Goal: Task Accomplishment & Management: Manage account settings

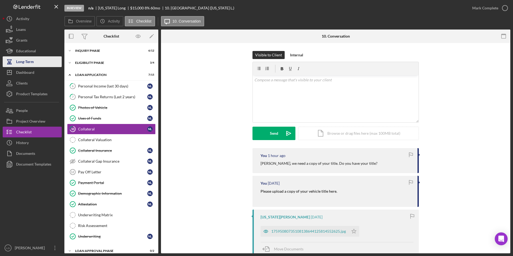
drag, startPoint x: 19, startPoint y: 71, endPoint x: 32, endPoint y: 66, distance: 13.9
click at [19, 71] on div "Dashboard" at bounding box center [25, 73] width 18 height 12
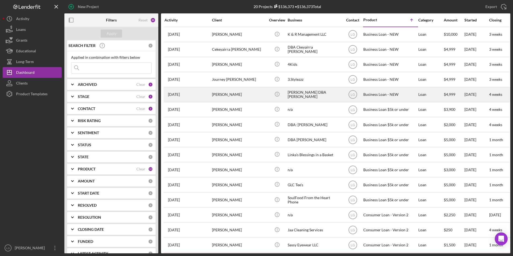
click at [216, 95] on div "[PERSON_NAME]" at bounding box center [239, 94] width 54 height 14
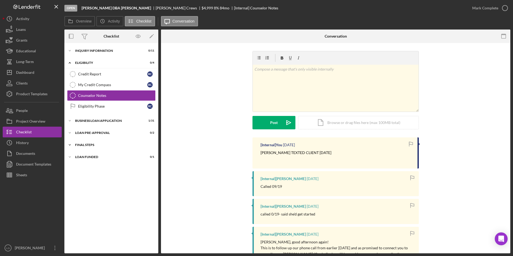
drag, startPoint x: 87, startPoint y: 156, endPoint x: 87, endPoint y: 149, distance: 6.7
click at [87, 156] on div "LOAN FUNDED" at bounding box center [108, 156] width 66 height 3
click at [87, 147] on div "Icon/Expander FINAL STEPS 1 / 19" at bounding box center [111, 144] width 94 height 11
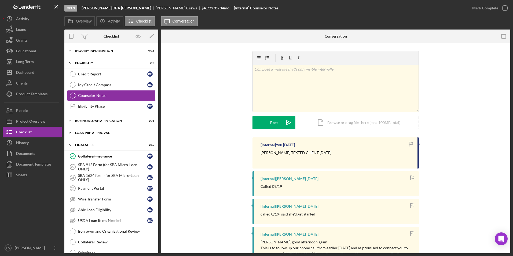
click at [87, 134] on div "Icon/Expander LOAN PRE-APPROVAL 0 / 2" at bounding box center [111, 132] width 94 height 11
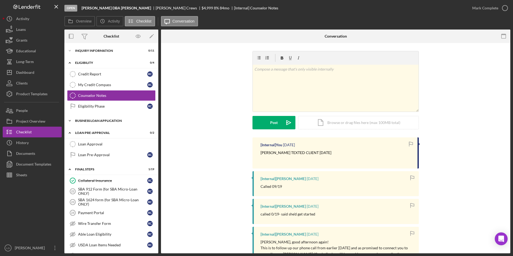
drag, startPoint x: 87, startPoint y: 123, endPoint x: 87, endPoint y: 119, distance: 3.8
click at [87, 122] on div "Icon/Expander BUSINESS LOAN APPLICATION 1 / 31" at bounding box center [111, 120] width 94 height 11
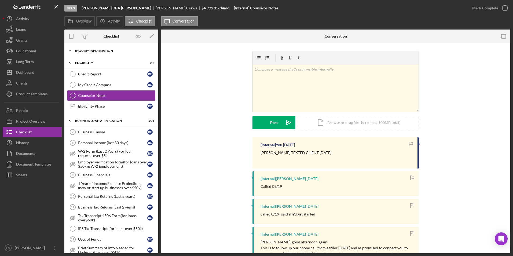
click at [72, 51] on icon "Icon/Expander" at bounding box center [69, 50] width 11 height 11
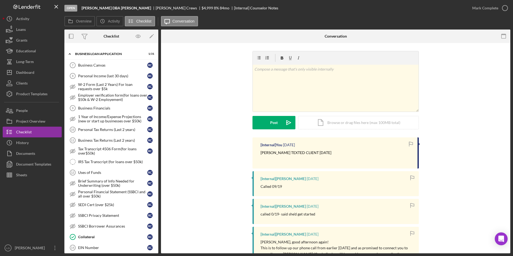
scroll to position [27, 0]
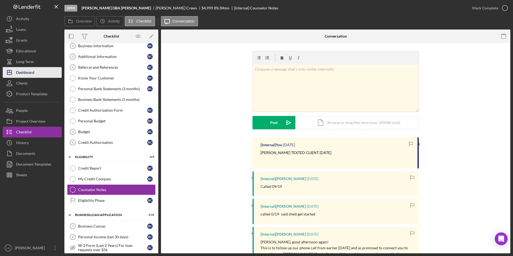
drag, startPoint x: 36, startPoint y: 72, endPoint x: 53, endPoint y: 71, distance: 16.4
click at [37, 72] on button "Icon/Dashboard Dashboard" at bounding box center [32, 72] width 59 height 11
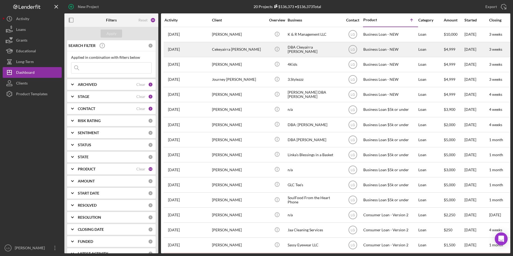
click at [211, 47] on td "[DATE] Cekeyairra [PERSON_NAME]" at bounding box center [187, 49] width 47 height 15
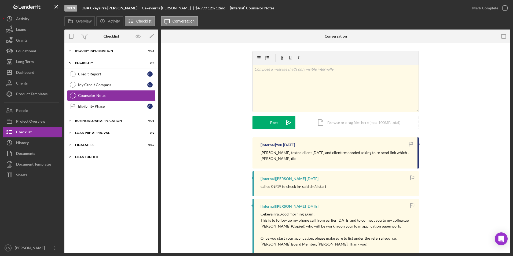
drag, startPoint x: 79, startPoint y: 155, endPoint x: 79, endPoint y: 136, distance: 19.0
click at [79, 155] on div "Icon/Expander LOAN FUNDED 0 / 1" at bounding box center [111, 156] width 94 height 11
click at [78, 147] on div "Icon/Expander FINAL STEPS 0 / 19" at bounding box center [111, 144] width 94 height 11
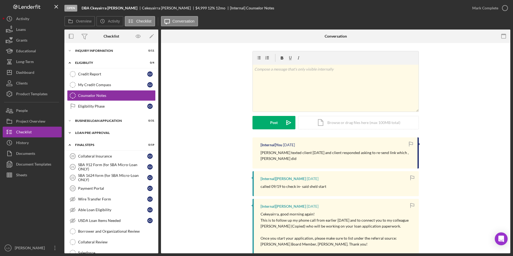
click at [79, 132] on div "LOAN PRE-APPROVAL" at bounding box center [113, 132] width 76 height 3
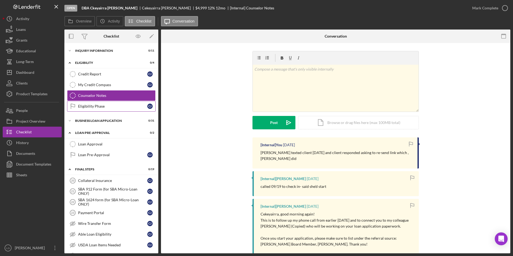
drag, startPoint x: 79, startPoint y: 122, endPoint x: 79, endPoint y: 102, distance: 20.4
click at [79, 119] on div "BUSINESS LOAN APPLICATION" at bounding box center [108, 120] width 66 height 3
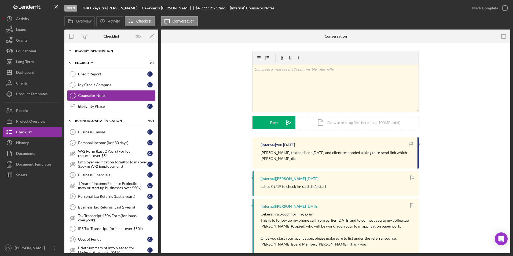
click at [77, 51] on div "INQUIRY INFORMATION" at bounding box center [113, 50] width 76 height 3
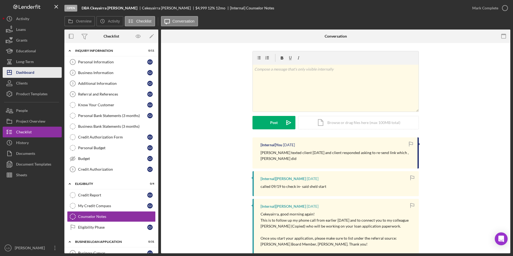
click at [38, 70] on button "Icon/Dashboard Dashboard" at bounding box center [32, 72] width 59 height 11
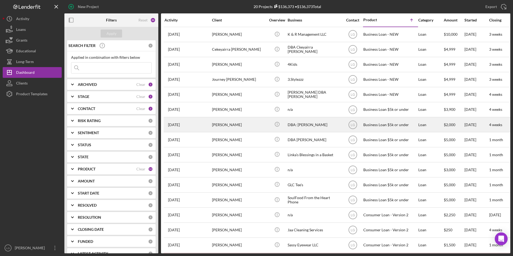
click at [219, 127] on div "[PERSON_NAME]" at bounding box center [239, 124] width 54 height 14
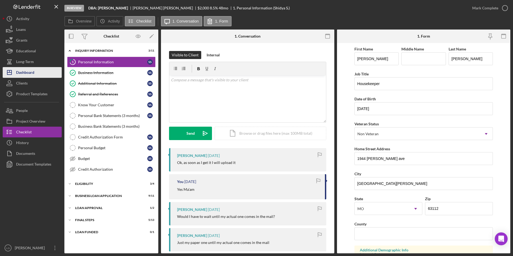
click at [16, 74] on div "Dashboard" at bounding box center [25, 73] width 18 height 12
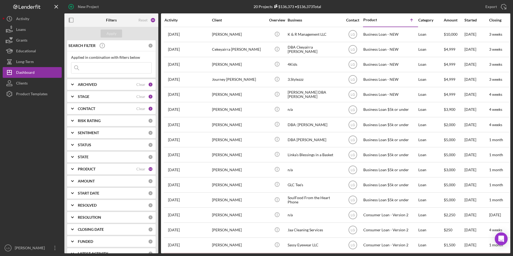
click at [95, 89] on div "ARCHIVED Clear 1" at bounding box center [115, 84] width 75 height 11
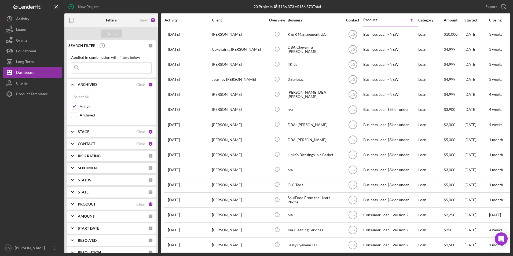
click at [95, 88] on div "ARCHIVED Clear 1" at bounding box center [115, 84] width 75 height 11
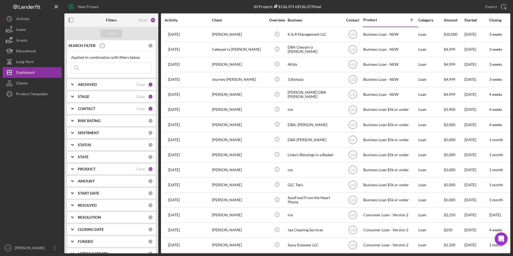
click at [90, 98] on div "STAGE" at bounding box center [107, 96] width 58 height 4
click at [91, 87] on div "ARCHIVED Clear 1" at bounding box center [115, 84] width 75 height 5
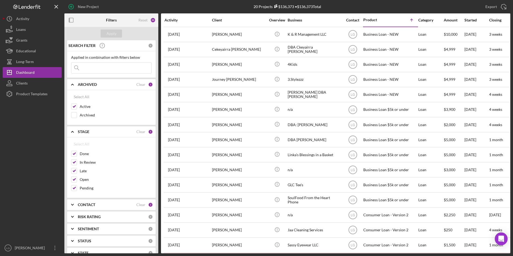
click at [95, 206] on div "CONTACT" at bounding box center [107, 204] width 58 height 4
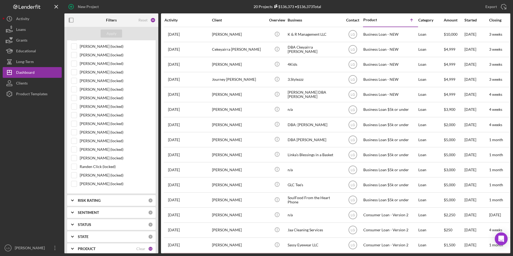
scroll to position [509, 0]
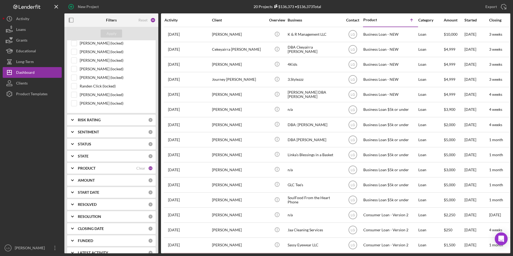
click at [83, 167] on b "PRODUCT" at bounding box center [87, 168] width 18 height 4
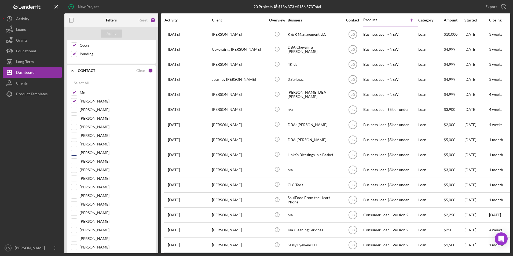
scroll to position [54, 0]
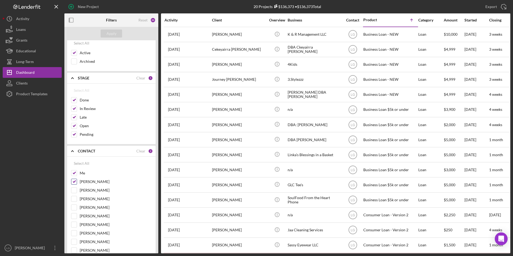
click at [74, 180] on input "[PERSON_NAME]" at bounding box center [73, 181] width 5 height 5
checkbox input "false"
click at [109, 35] on div "Apply" at bounding box center [111, 33] width 10 height 8
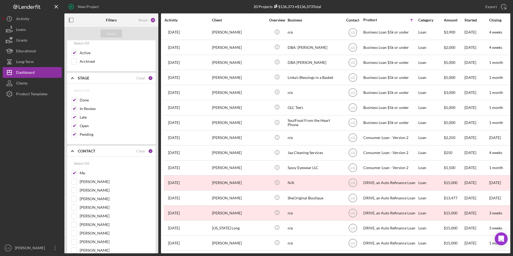
scroll to position [0, 0]
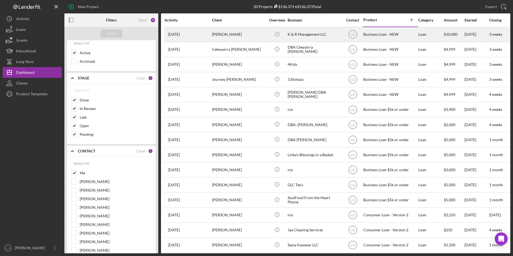
click at [258, 37] on div "[PERSON_NAME]" at bounding box center [239, 34] width 54 height 14
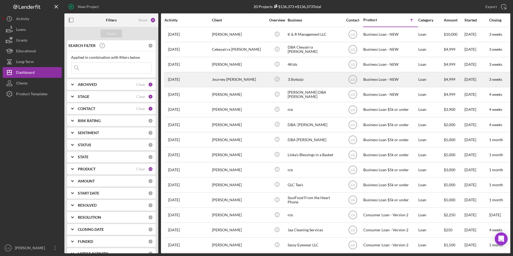
click at [228, 83] on div "Journey [PERSON_NAME]" at bounding box center [239, 79] width 54 height 14
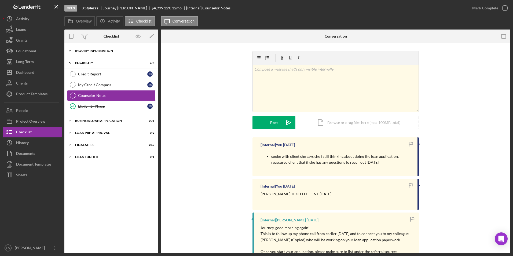
click at [89, 48] on div "Icon/Expander INQUIRY INFORMATION 1 / 11" at bounding box center [111, 50] width 94 height 11
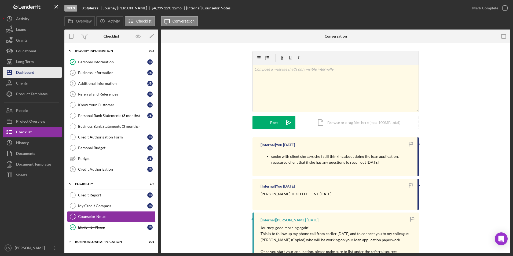
click at [28, 77] on div "Dashboard" at bounding box center [25, 73] width 18 height 12
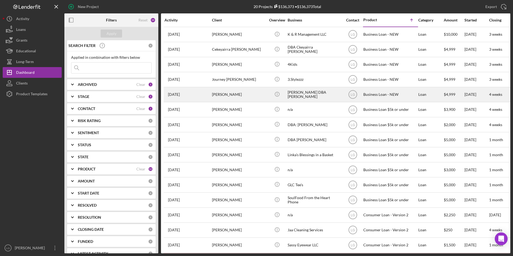
click at [243, 93] on div "[PERSON_NAME]" at bounding box center [239, 94] width 54 height 14
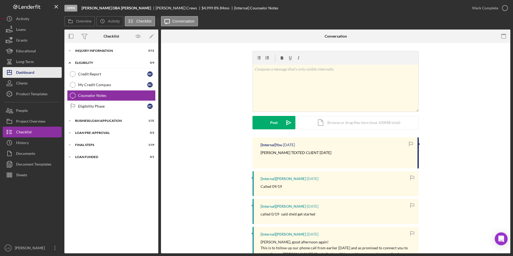
click at [26, 75] on div "Dashboard" at bounding box center [25, 73] width 18 height 12
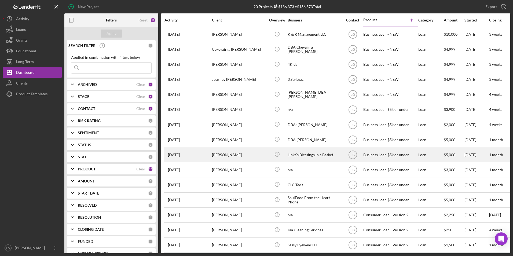
click at [213, 158] on div "[PERSON_NAME]" at bounding box center [239, 154] width 54 height 14
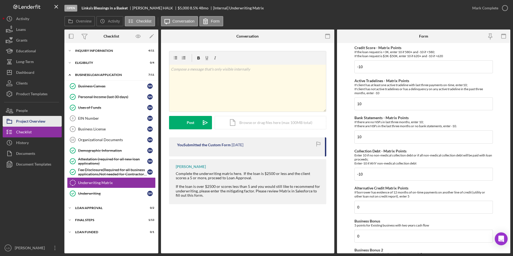
click at [42, 121] on div "Project Overview" at bounding box center [30, 122] width 29 height 12
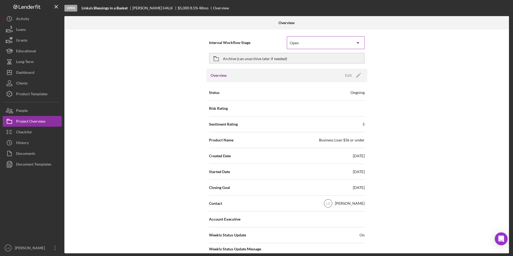
click at [301, 41] on div "Open" at bounding box center [319, 43] width 64 height 12
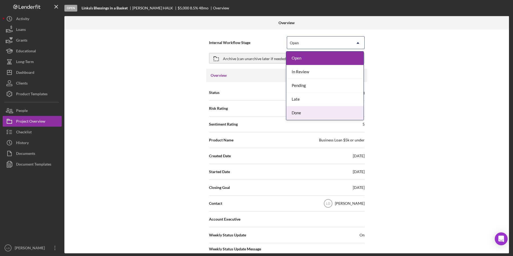
click at [298, 116] on div "Done" at bounding box center [324, 113] width 77 height 14
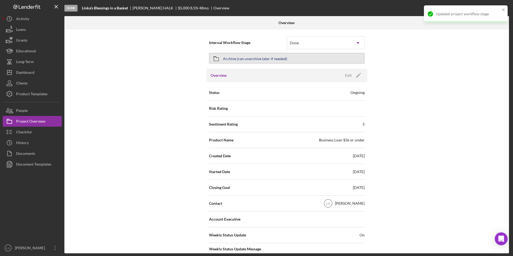
click at [295, 61] on button "Archive (can unarchive later if needed)" at bounding box center [286, 58] width 155 height 11
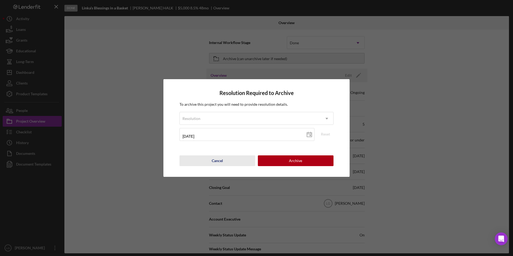
click at [216, 158] on div "Cancel" at bounding box center [217, 160] width 11 height 11
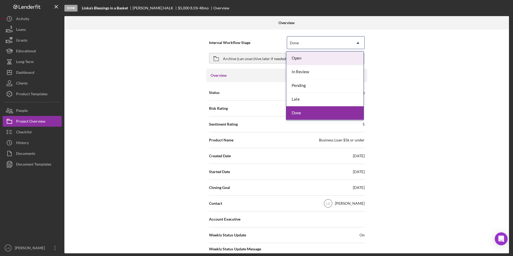
click at [317, 39] on div "Done" at bounding box center [319, 43] width 64 height 12
drag, startPoint x: 310, startPoint y: 85, endPoint x: 287, endPoint y: 75, distance: 25.6
click at [309, 85] on div "Pending" at bounding box center [324, 86] width 77 height 14
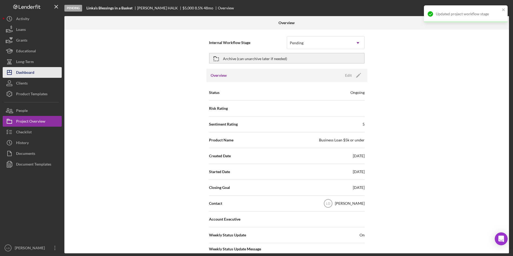
click at [34, 71] on div "Dashboard" at bounding box center [25, 73] width 18 height 12
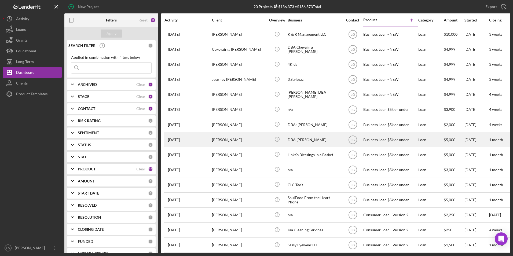
scroll to position [27, 0]
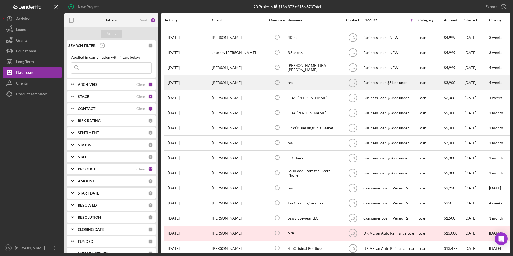
click at [266, 83] on td "[PERSON_NAME]" at bounding box center [239, 82] width 55 height 15
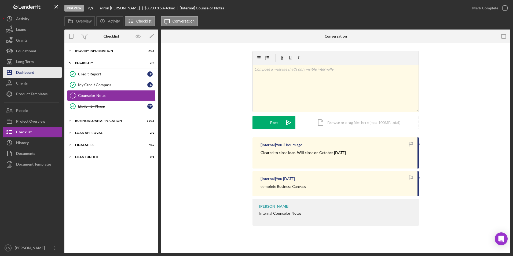
drag, startPoint x: 21, startPoint y: 81, endPoint x: 37, endPoint y: 68, distance: 20.7
click at [21, 81] on div "Clients" at bounding box center [22, 84] width 12 height 12
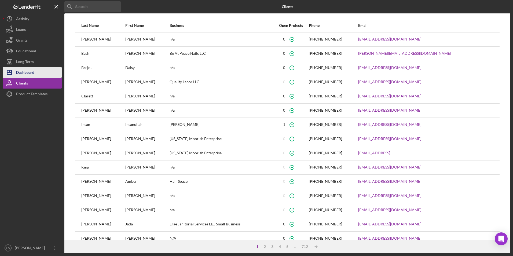
click at [28, 74] on div "Dashboard" at bounding box center [25, 73] width 18 height 12
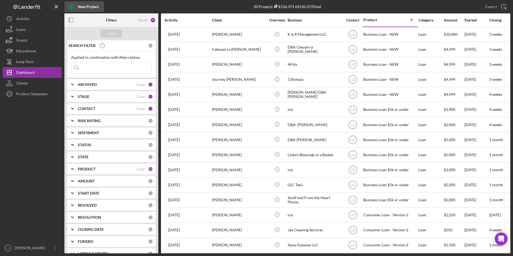
click at [72, 7] on icon "button" at bounding box center [70, 6] width 13 height 13
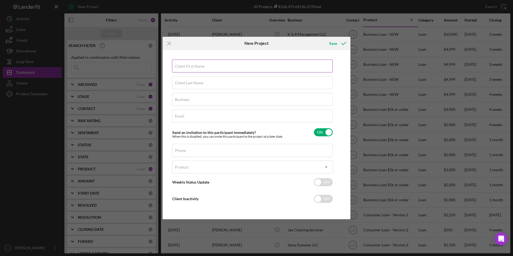
click at [229, 69] on input "Client First Name" at bounding box center [252, 66] width 161 height 13
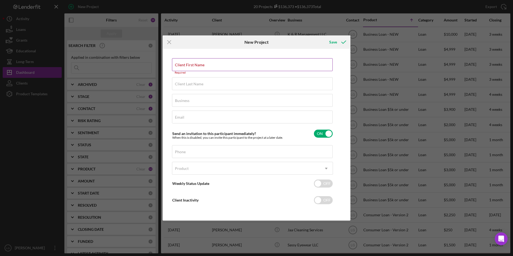
click at [199, 64] on label "Client First Name" at bounding box center [189, 65] width 29 height 4
click at [199, 64] on input "Client First Name" at bounding box center [252, 64] width 161 height 13
drag, startPoint x: 199, startPoint y: 64, endPoint x: 179, endPoint y: 64, distance: 19.6
click at [179, 64] on label "Client First Name" at bounding box center [189, 65] width 29 height 4
click at [179, 64] on input "Client First Name" at bounding box center [252, 64] width 161 height 13
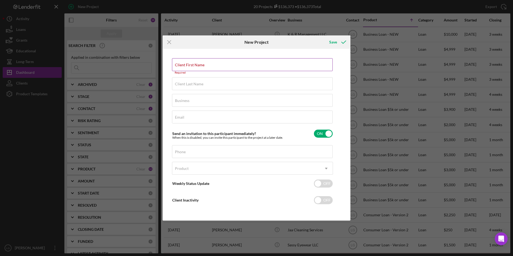
drag, startPoint x: 179, startPoint y: 64, endPoint x: 176, endPoint y: 62, distance: 4.1
click at [176, 63] on label "Client First Name" at bounding box center [189, 65] width 29 height 4
click at [176, 62] on input "Client First Name" at bounding box center [252, 64] width 161 height 13
paste input "[PERSON_NAME]"
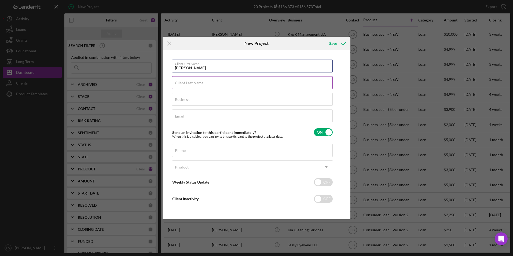
type input "[PERSON_NAME]"
drag, startPoint x: 178, startPoint y: 79, endPoint x: 182, endPoint y: 81, distance: 4.3
click at [178, 79] on div "Client Last Name Required" at bounding box center [252, 82] width 161 height 13
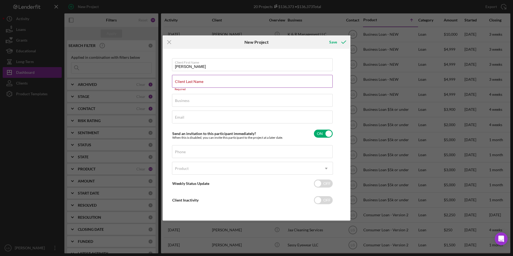
click at [197, 83] on label "Client Last Name" at bounding box center [189, 81] width 28 height 4
click at [197, 83] on input "Client Last Name" at bounding box center [252, 81] width 161 height 13
paste input "[PERSON_NAME]"
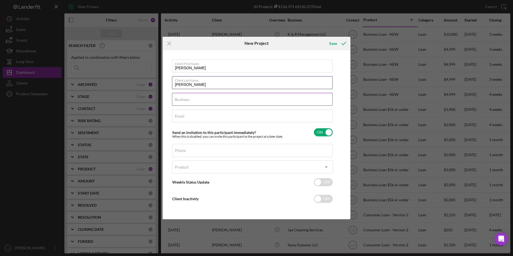
type input "[PERSON_NAME]"
click at [183, 95] on div "Business Required" at bounding box center [252, 99] width 161 height 13
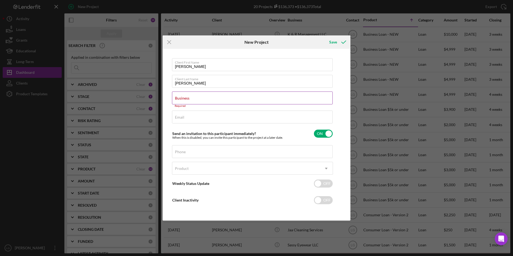
click at [186, 99] on label "Business" at bounding box center [182, 98] width 14 height 4
click at [186, 99] on input "Business" at bounding box center [252, 97] width 161 height 13
paste input "[DEMOGRAPHIC_DATA]'s Tiny Creations Childcare"
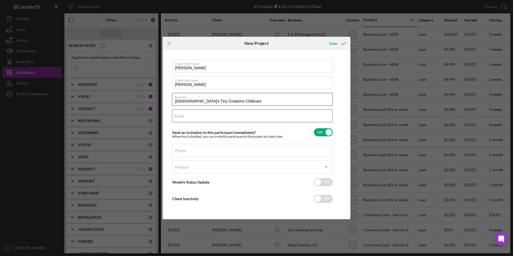
type input "[DEMOGRAPHIC_DATA]'s Tiny Creations Childcare"
click at [202, 117] on input "Email" at bounding box center [252, 115] width 161 height 13
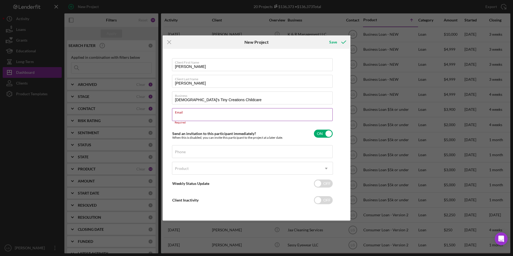
drag, startPoint x: 216, startPoint y: 115, endPoint x: 212, endPoint y: 116, distance: 4.0
click at [213, 116] on div "Email Required" at bounding box center [252, 116] width 161 height 16
paste input "[EMAIL_ADDRESS][DOMAIN_NAME]"
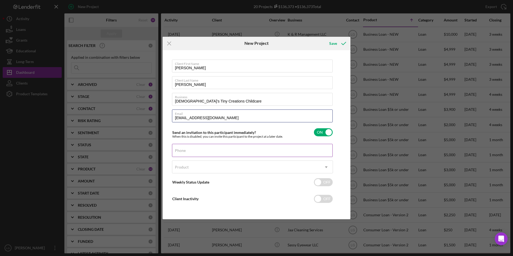
type input "[EMAIL_ADDRESS][DOMAIN_NAME]"
click at [202, 154] on input "Phone" at bounding box center [252, 150] width 161 height 13
click at [184, 149] on label "Phone" at bounding box center [180, 150] width 11 height 4
click at [184, 149] on input "Phone" at bounding box center [252, 150] width 161 height 13
drag, startPoint x: 184, startPoint y: 149, endPoint x: 177, endPoint y: 149, distance: 7.3
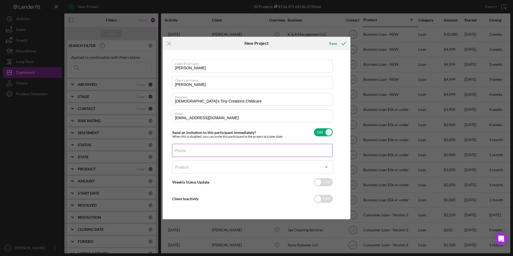
click at [177, 149] on label "Phone" at bounding box center [180, 150] width 11 height 4
click at [177, 149] on input "Phone" at bounding box center [252, 150] width 161 height 13
paste input "[PHONE_NUMBER]"
type input "[PHONE_NUMBER]"
click at [184, 169] on div "Product" at bounding box center [182, 167] width 14 height 4
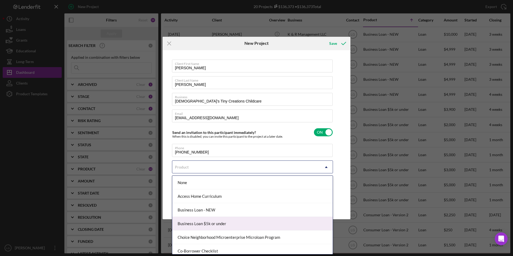
click at [204, 225] on div "Business Loan $5k or under" at bounding box center [252, 224] width 160 height 14
checkbox input "true"
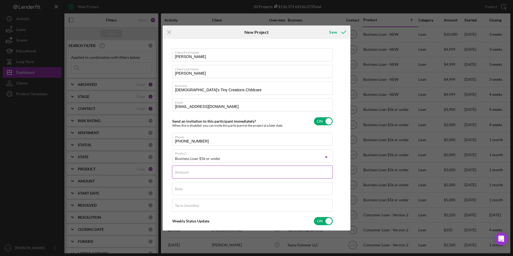
click at [199, 170] on div "Amount" at bounding box center [252, 171] width 161 height 13
type input "$5,000.00"
click at [196, 191] on input "Rate" at bounding box center [252, 188] width 161 height 13
type input "8.500%"
click at [200, 208] on input "Term (months)" at bounding box center [252, 205] width 161 height 13
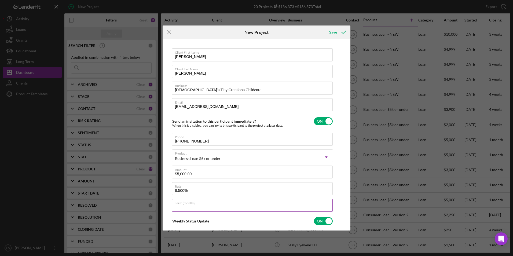
type input "60"
click at [332, 30] on div "Save" at bounding box center [333, 32] width 8 height 11
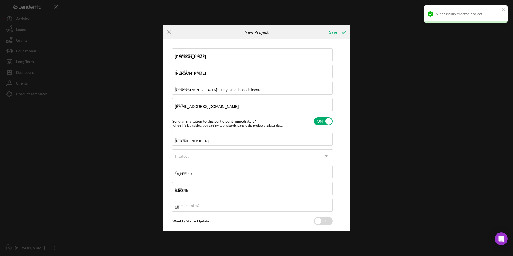
checkbox input "false"
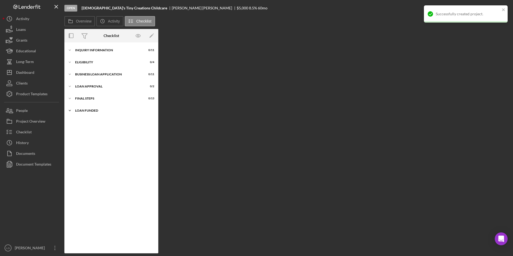
click at [87, 107] on div "Icon/Expander LOAN FUNDED 0 / 1" at bounding box center [111, 110] width 94 height 11
click at [86, 97] on div "Final Steps" at bounding box center [113, 98] width 76 height 3
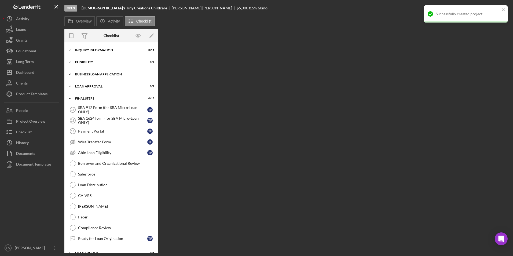
drag, startPoint x: 87, startPoint y: 86, endPoint x: 88, endPoint y: 79, distance: 6.6
click at [88, 86] on div "Loan Approval" at bounding box center [108, 86] width 66 height 3
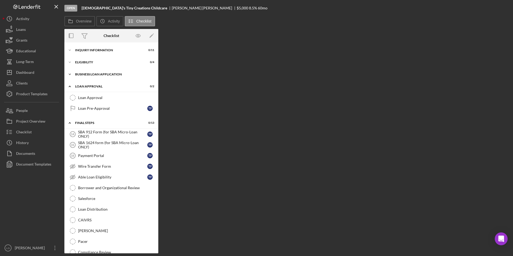
click at [88, 74] on div "BUSINESS LOAN APPLICATION" at bounding box center [113, 74] width 76 height 3
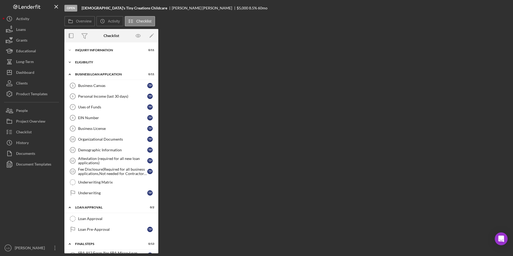
click at [85, 60] on div "Icon/Expander Eligibility 0 / 4" at bounding box center [111, 62] width 94 height 11
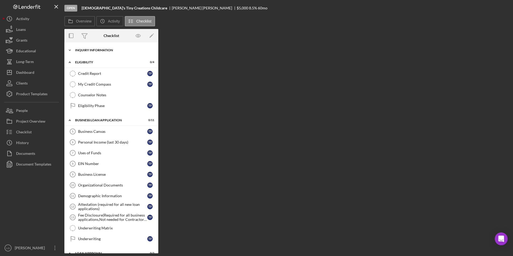
click at [90, 45] on div "Icon/Expander INQUIRY INFORMATION 0 / 11" at bounding box center [111, 50] width 94 height 11
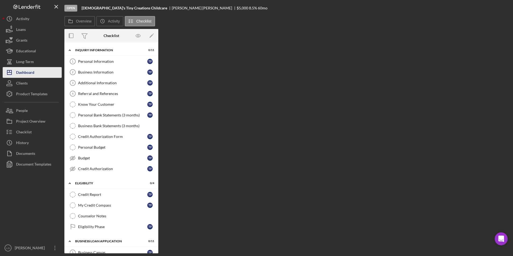
click at [27, 73] on div "Dashboard" at bounding box center [25, 73] width 18 height 12
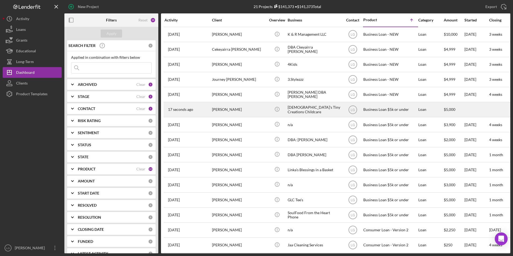
click at [242, 111] on div "[PERSON_NAME]" at bounding box center [239, 109] width 54 height 14
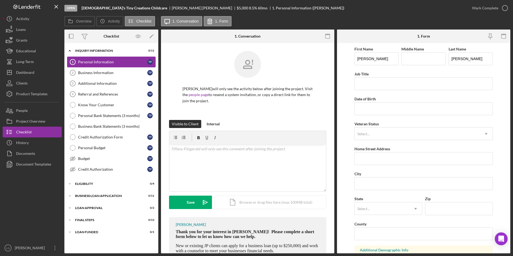
click at [120, 61] on div "Personal Information" at bounding box center [112, 62] width 69 height 4
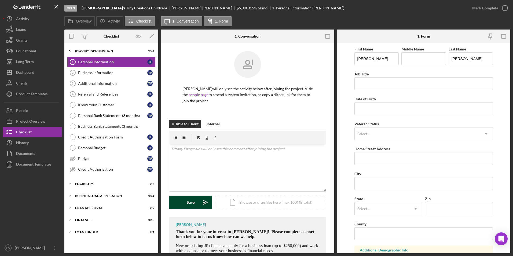
scroll to position [30, 0]
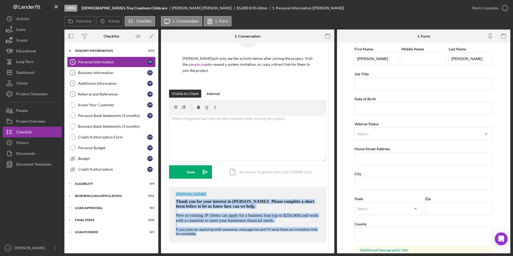
drag, startPoint x: 174, startPoint y: 191, endPoint x: 285, endPoint y: 236, distance: 120.1
click at [285, 236] on div "[PERSON_NAME] Thank you for your interest in [PERSON_NAME]! Please complete a s…" at bounding box center [247, 215] width 157 height 56
copy div "[PERSON_NAME] Thank you for your interest in [PERSON_NAME]! Please complete a s…"
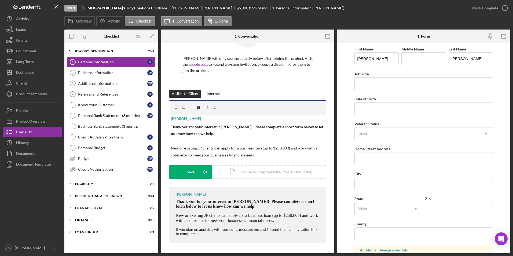
scroll to position [18, 0]
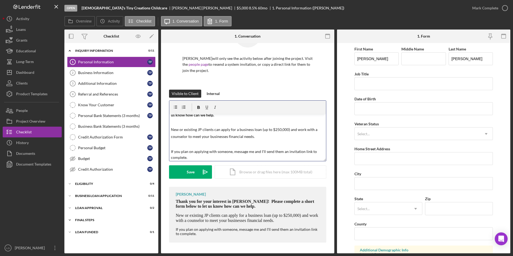
drag, startPoint x: 87, startPoint y: 229, endPoint x: 83, endPoint y: 215, distance: 15.0
click at [87, 229] on div "Icon/Expander LOAN FUNDED 0 / 1" at bounding box center [111, 232] width 94 height 11
click at [83, 215] on div "Icon/Expander Final Steps 0 / 13" at bounding box center [111, 219] width 94 height 11
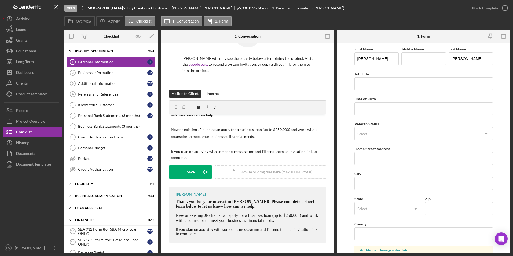
click at [83, 206] on div "Icon/Expander Loan Approval 0 / 2" at bounding box center [111, 207] width 94 height 11
click at [83, 196] on div "BUSINESS LOAN APPLICATION" at bounding box center [113, 195] width 76 height 3
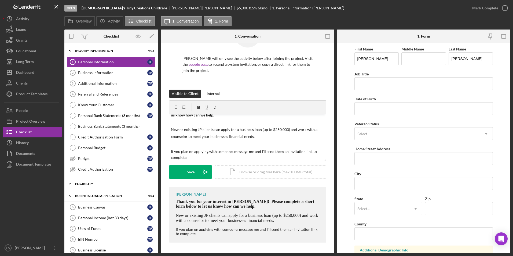
click at [83, 187] on div "Icon/Expander Eligibility 0 / 4" at bounding box center [111, 183] width 94 height 11
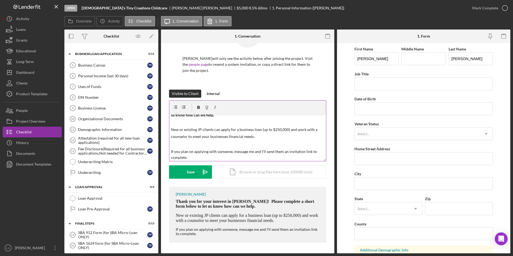
scroll to position [20, 0]
click at [172, 129] on span "New or existing JP clients can apply for a business loan (up to $250,000) and w…" at bounding box center [244, 132] width 147 height 12
click at [171, 150] on span "If you plan on applying with someone, message me and I'll send them an invitati…" at bounding box center [244, 153] width 147 height 10
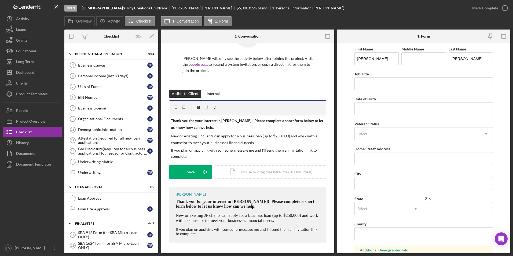
scroll to position [6, 0]
drag, startPoint x: 170, startPoint y: 150, endPoint x: 186, endPoint y: 158, distance: 18.6
click at [186, 158] on div "v Color teal Color pink Remove color Add row above Add row below Add column bef…" at bounding box center [247, 137] width 157 height 47
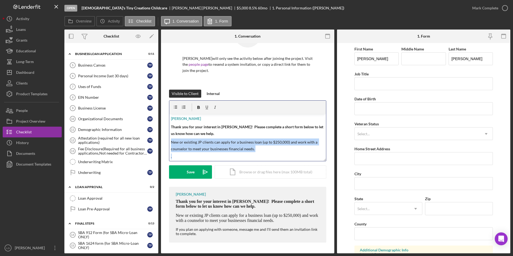
drag, startPoint x: 187, startPoint y: 157, endPoint x: 168, endPoint y: 143, distance: 23.3
click at [168, 143] on div "[PERSON_NAME] will only see the activity below after joining the project. Visit…" at bounding box center [247, 133] width 173 height 240
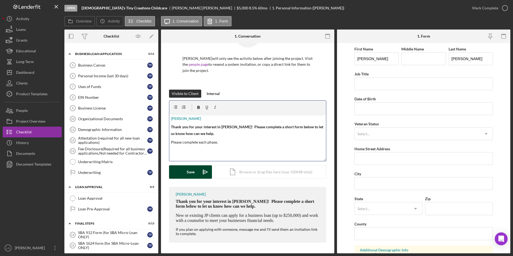
click at [195, 173] on button "Save Icon/icon-invite-send" at bounding box center [190, 171] width 43 height 13
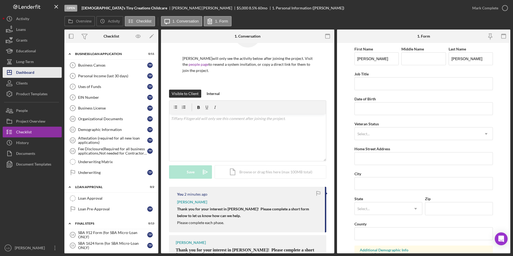
click at [32, 72] on div "Dashboard" at bounding box center [25, 73] width 18 height 12
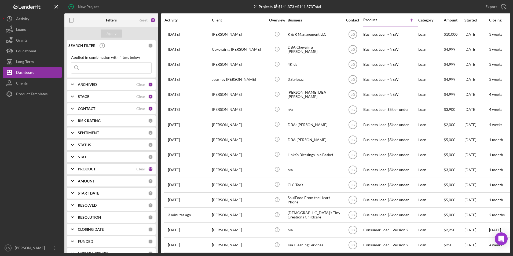
click at [111, 68] on input at bounding box center [111, 67] width 80 height 11
type input "[PERSON_NAME]"
click at [105, 31] on button "Apply" at bounding box center [111, 33] width 21 height 8
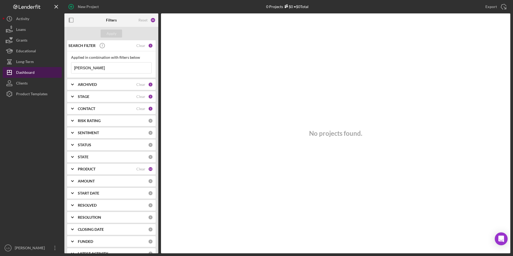
drag, startPoint x: 83, startPoint y: 68, endPoint x: 42, endPoint y: 69, distance: 41.8
click at [42, 68] on div "New Project 0 Projects $0 • $0 Total Export Icon/Export Filters Reset 20 Apply …" at bounding box center [256, 126] width 507 height 253
click at [110, 29] on div "Apply" at bounding box center [111, 33] width 94 height 13
click at [113, 34] on div "Apply" at bounding box center [111, 33] width 10 height 8
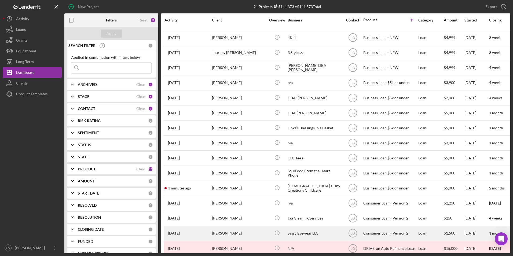
scroll to position [96, 0]
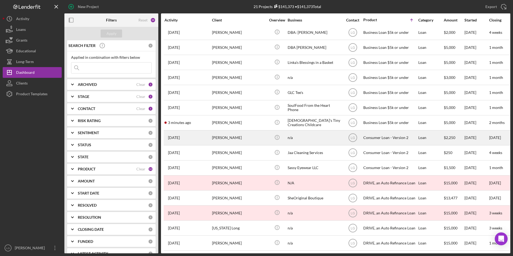
click at [231, 135] on div "[PERSON_NAME]" at bounding box center [239, 138] width 54 height 14
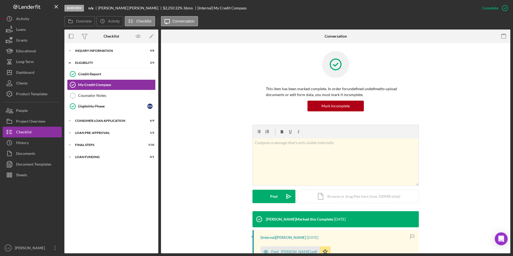
drag, startPoint x: 89, startPoint y: 156, endPoint x: 84, endPoint y: 139, distance: 18.3
click at [89, 154] on div "Icon/Expander Loan Funding 0 / 1" at bounding box center [111, 156] width 94 height 11
click at [81, 142] on div "Icon/Expander FINAL STEPS 5 / 10" at bounding box center [111, 144] width 94 height 11
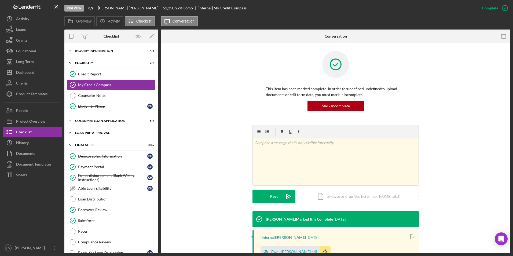
click at [81, 133] on div "Loan Pre-Approval" at bounding box center [113, 132] width 76 height 3
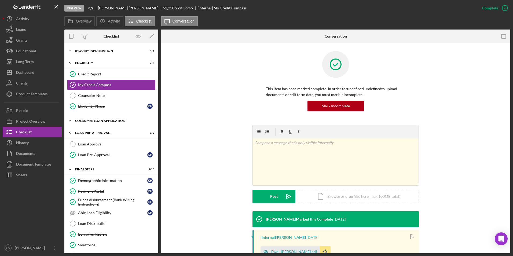
click at [81, 121] on div "Consumer Loan Application" at bounding box center [113, 120] width 76 height 3
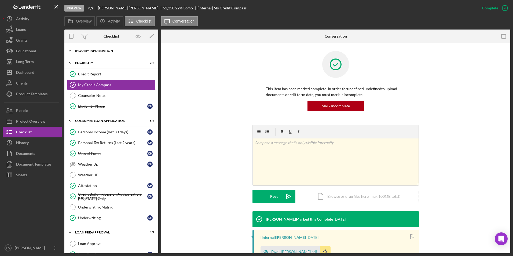
click at [86, 51] on div "Inquiry Information" at bounding box center [113, 50] width 76 height 3
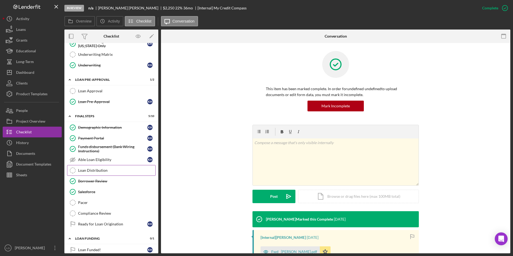
scroll to position [161, 0]
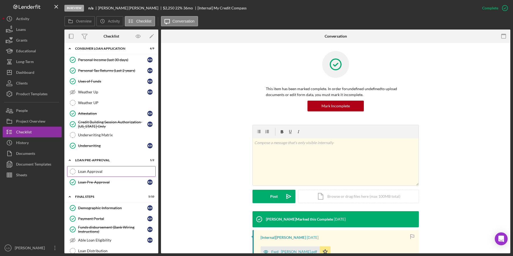
click at [99, 170] on div "Loan Approval" at bounding box center [116, 171] width 77 height 4
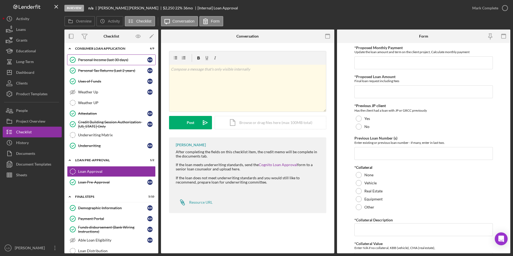
scroll to position [80, 0]
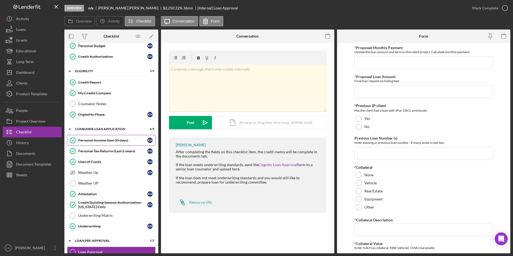
click at [97, 140] on div "Personal Income (last 30 days)" at bounding box center [112, 140] width 69 height 4
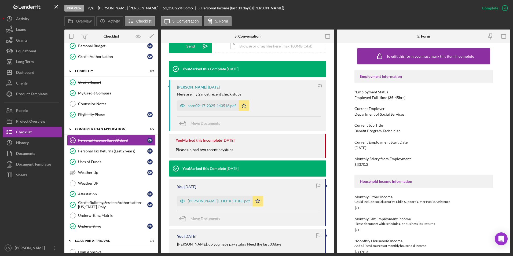
scroll to position [161, 0]
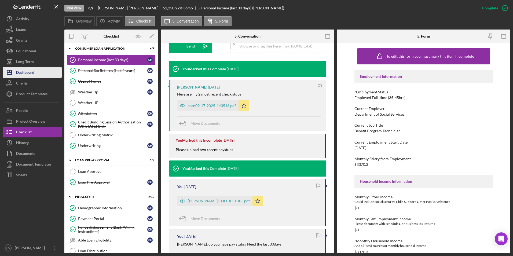
click at [29, 76] on div "Dashboard" at bounding box center [25, 73] width 18 height 12
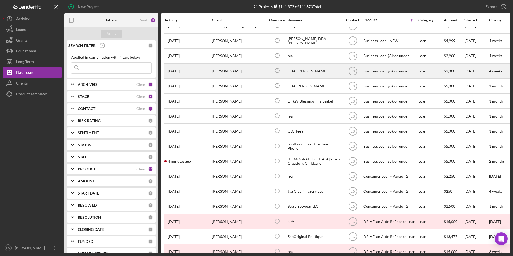
scroll to position [96, 0]
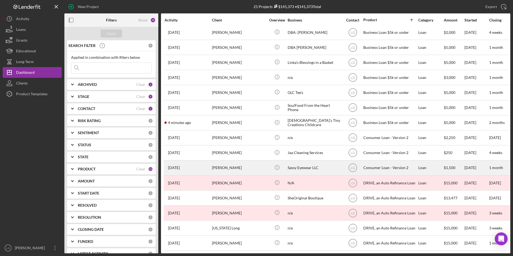
click at [226, 166] on div "[PERSON_NAME]" at bounding box center [239, 168] width 54 height 14
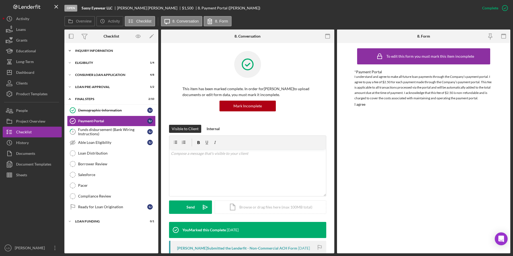
click at [75, 50] on icon "Icon/Expander" at bounding box center [69, 50] width 11 height 11
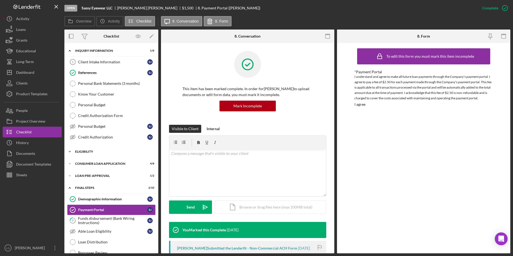
click at [82, 150] on div "Eligibility" at bounding box center [113, 151] width 76 height 3
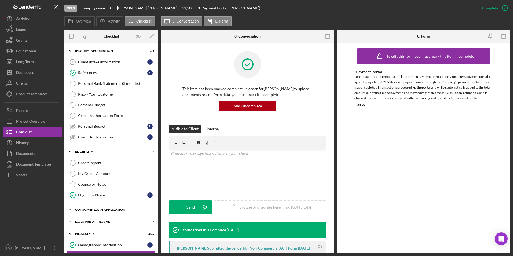
click at [87, 212] on div "Icon/Expander Consumer Loan Application 4 / 8" at bounding box center [111, 209] width 94 height 11
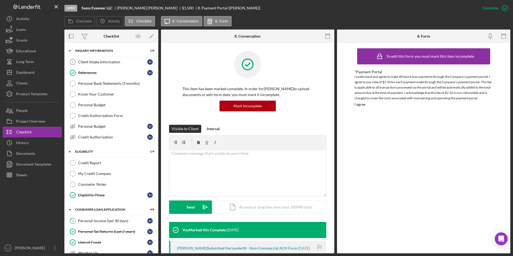
scroll to position [80, 0]
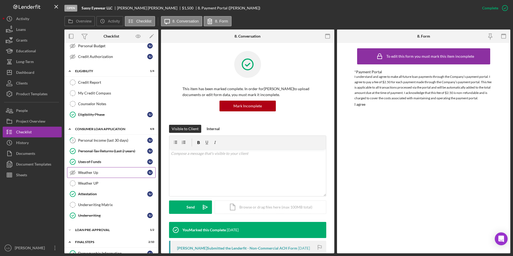
drag, startPoint x: 91, startPoint y: 230, endPoint x: 103, endPoint y: 170, distance: 60.9
click at [92, 228] on div "Icon/Expander Loan Pre-Approval 1 / 2" at bounding box center [111, 229] width 94 height 11
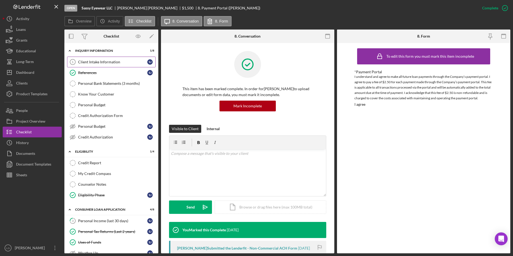
click at [89, 59] on link "Client Intake Information 1 Client Intake Information [PERSON_NAME]" at bounding box center [111, 62] width 88 height 11
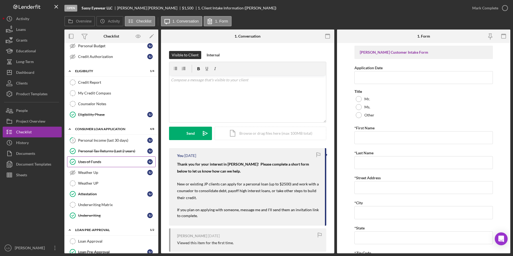
scroll to position [161, 0]
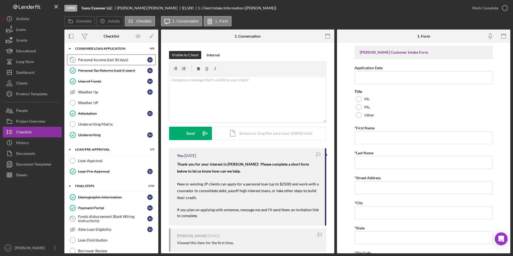
click at [101, 58] on div "Personal Income (last 30 days)" at bounding box center [112, 60] width 69 height 4
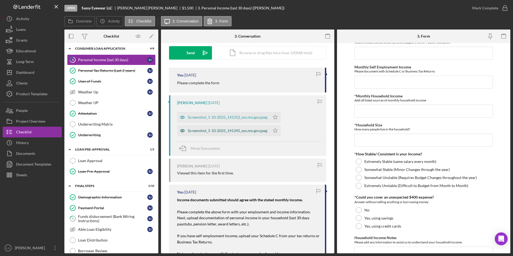
scroll to position [27, 0]
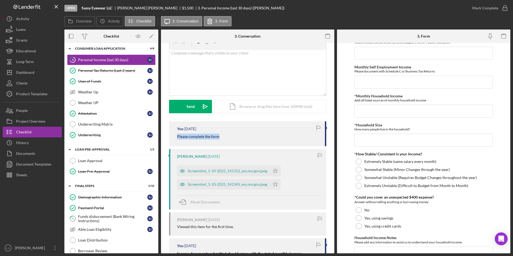
drag, startPoint x: 201, startPoint y: 137, endPoint x: 166, endPoint y: 137, distance: 35.4
click at [166, 137] on div "Visible to Client Internal v Color teal Color pink Remove color Add row above A…" at bounding box center [247, 211] width 173 height 391
drag, startPoint x: 166, startPoint y: 137, endPoint x: 181, endPoint y: 135, distance: 15.5
copy p "Please complete the form"
click at [199, 76] on div "v Color teal Color pink Remove color Add row above Add row below Add column bef…" at bounding box center [247, 72] width 157 height 47
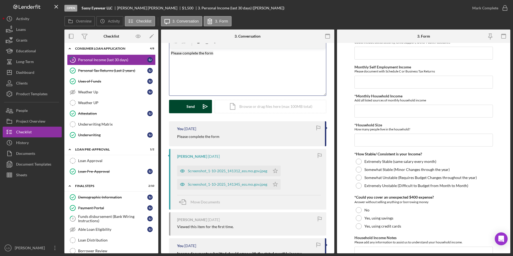
click at [184, 111] on button "Send Icon/icon-invite-send" at bounding box center [190, 106] width 43 height 13
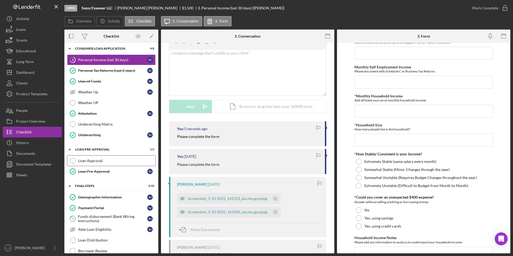
scroll to position [224, 0]
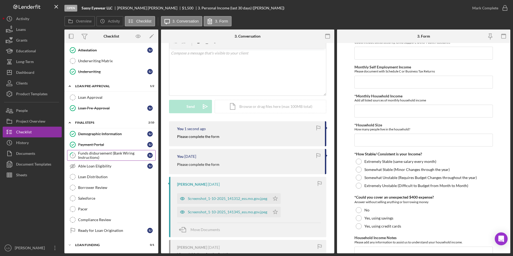
click at [92, 158] on div "Funds disbursement (Bank Wiring Instructions)" at bounding box center [112, 155] width 69 height 9
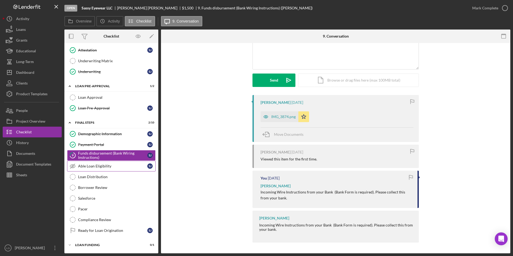
scroll to position [144, 0]
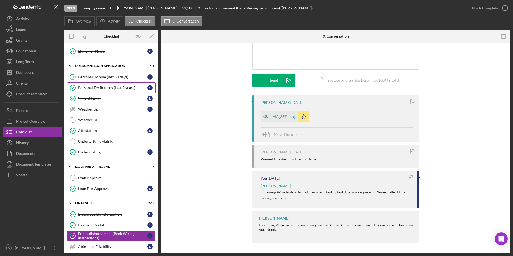
drag, startPoint x: 112, startPoint y: 88, endPoint x: 134, endPoint y: 89, distance: 22.5
click at [112, 88] on div "Personal Tax Returns (Last 2 years)" at bounding box center [112, 88] width 69 height 4
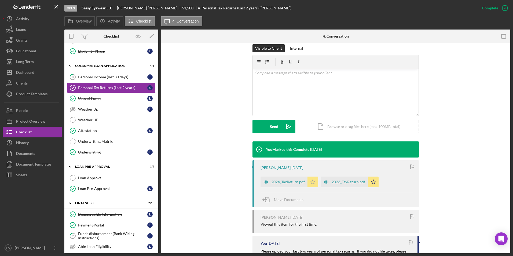
scroll to position [134, 0]
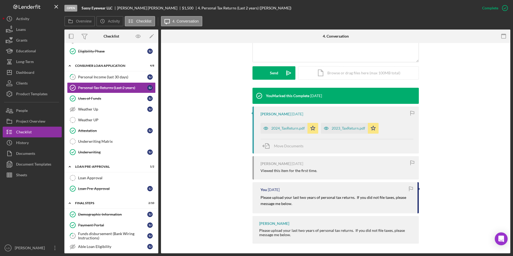
drag, startPoint x: 105, startPoint y: 139, endPoint x: 257, endPoint y: 133, distance: 152.4
click at [105, 139] on link "Underwriting Matrix Underwriting Matrix" at bounding box center [111, 141] width 88 height 11
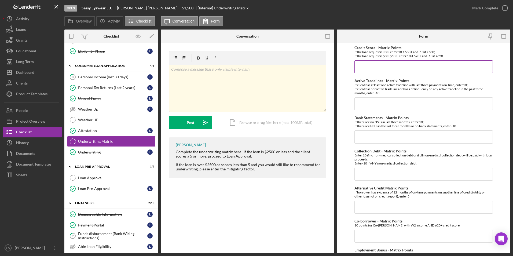
click at [389, 65] on input "Credit Score - Matrix Points" at bounding box center [423, 66] width 139 height 13
type input "-1"
type input "`"
drag, startPoint x: 379, startPoint y: 68, endPoint x: 334, endPoint y: 69, distance: 44.5
click at [335, 69] on div "Overview Internal Workflow Stage Open Icon/Dropdown Arrow Archive (can unarchiv…" at bounding box center [287, 141] width 446 height 224
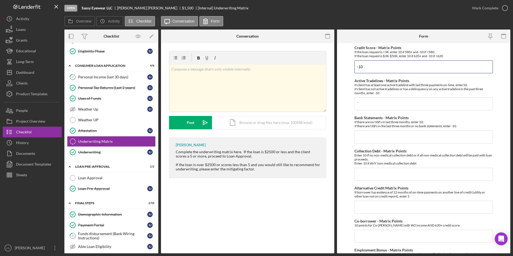
type input "-10"
type input "10"
type input "0"
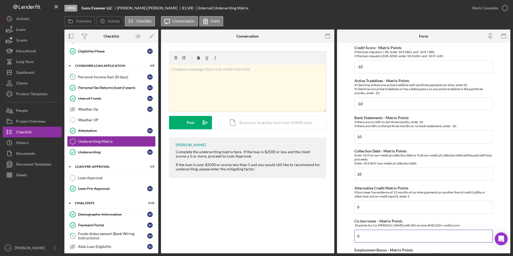
type input "0"
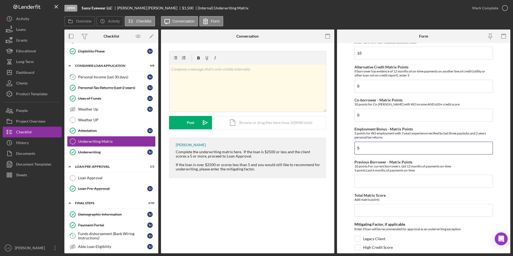
type input "5"
type input "10"
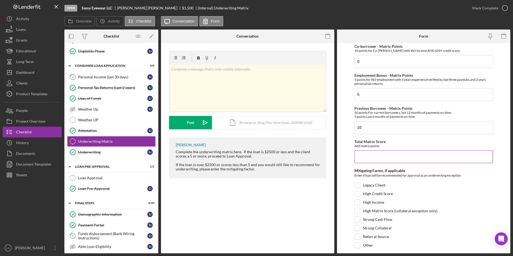
click at [362, 158] on input "Total Matrix Score" at bounding box center [423, 156] width 139 height 13
type input "15"
click at [355, 183] on input "Legacy Client" at bounding box center [356, 184] width 5 height 5
checkbox input "true"
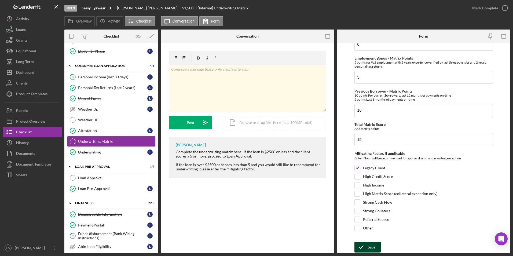
click at [369, 246] on div "Save" at bounding box center [372, 247] width 8 height 11
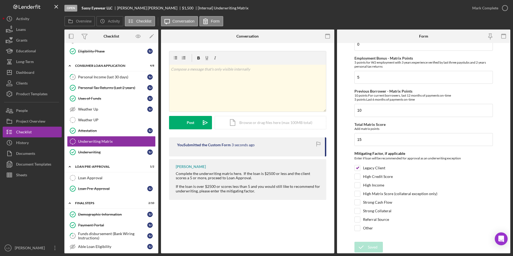
click at [468, 9] on button "Mark Complete" at bounding box center [487, 8] width 43 height 11
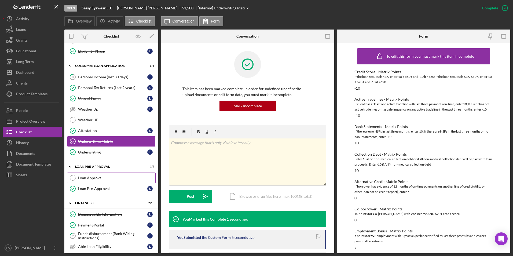
click at [98, 177] on div "Loan Approval" at bounding box center [116, 178] width 77 height 4
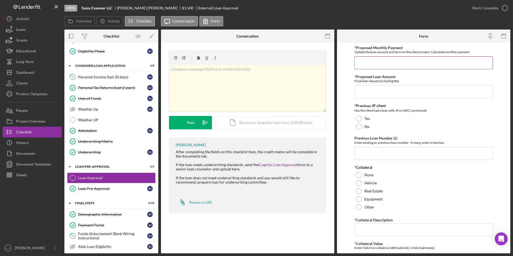
click at [397, 62] on input "*Proposed Monthly Payment" at bounding box center [423, 62] width 139 height 13
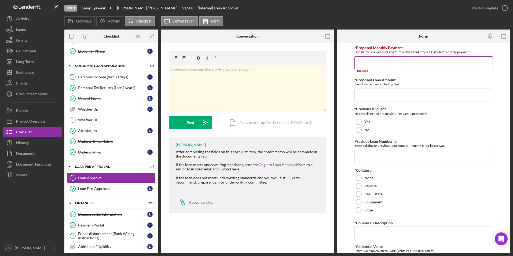
click at [384, 61] on input "*Proposed Monthly Payment" at bounding box center [423, 62] width 139 height 13
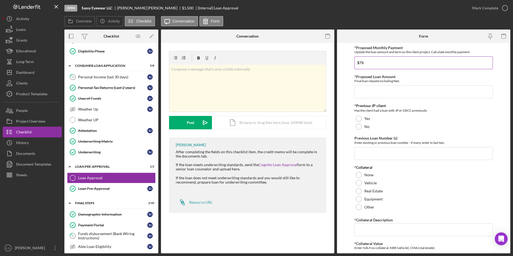
type input "$79"
type input "$3,024.44"
drag, startPoint x: 358, startPoint y: 120, endPoint x: 367, endPoint y: 163, distance: 43.9
click at [358, 121] on div at bounding box center [358, 119] width 6 height 6
click at [369, 151] on input "Previous Loan Number (s)" at bounding box center [423, 153] width 139 height 13
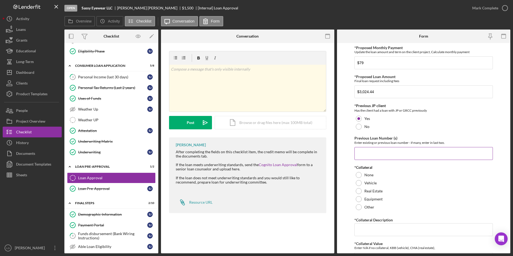
click at [374, 152] on input "Previous Loan Number (s)" at bounding box center [423, 153] width 139 height 13
type input "11327"
click at [359, 172] on div at bounding box center [358, 175] width 6 height 6
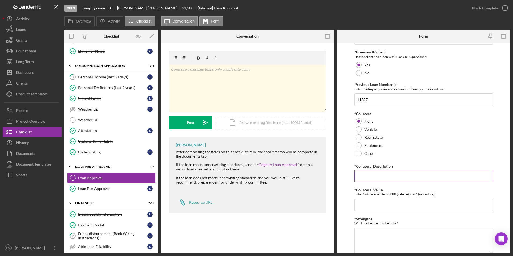
click at [373, 172] on input "*Collateral Description" at bounding box center [423, 175] width 139 height 13
type input "n/a"
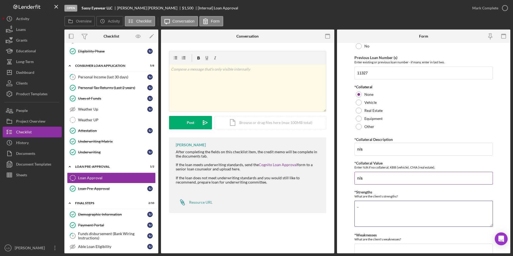
scroll to position [134, 0]
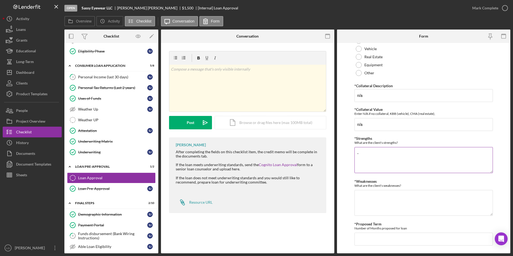
click at [401, 158] on textarea "-" at bounding box center [423, 160] width 139 height 26
drag, startPoint x: 398, startPoint y: 157, endPoint x: 392, endPoint y: 159, distance: 7.0
click at [423, 160] on textarea "-Bank Statements -On-Time payments on both loan w/ JP" at bounding box center [423, 160] width 139 height 26
type textarea "-Bank Statements -On-Time payments on both loan w/ JP"
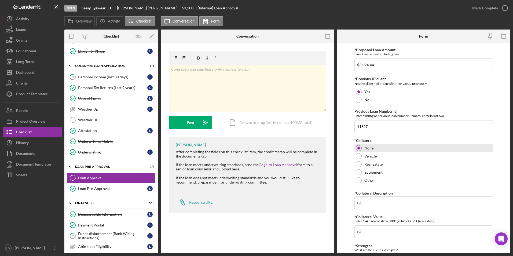
scroll to position [0, 0]
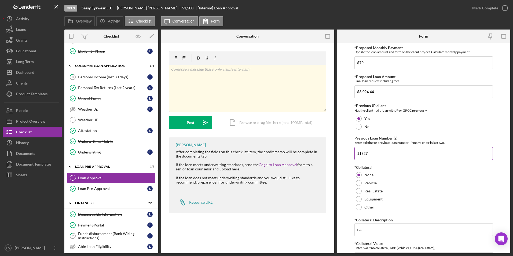
click at [385, 149] on input "11327" at bounding box center [423, 153] width 139 height 13
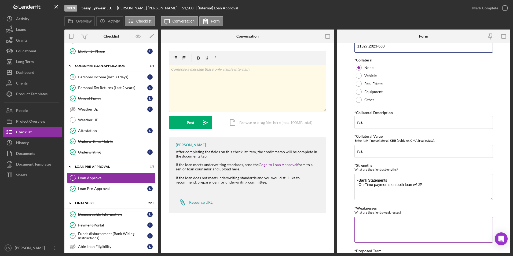
scroll to position [146, 0]
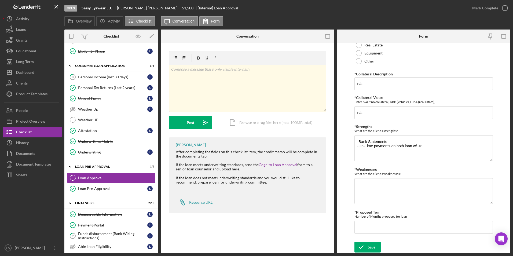
type input "11327,2023-660"
click at [408, 179] on textarea "*Weaknesses" at bounding box center [423, 191] width 139 height 26
type textarea "-Stable Income -"
click at [426, 146] on textarea "-Bank Statements -On-Time payments on both loan w/ JP" at bounding box center [423, 148] width 139 height 26
type textarea "-Bank Statements -On-Time payments on both loan w/ JP -Stable Income"
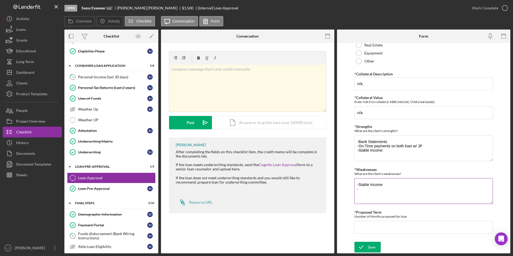
drag, startPoint x: 385, startPoint y: 183, endPoint x: 359, endPoint y: 183, distance: 26.8
click at [359, 183] on textarea "-Stable Income -" at bounding box center [423, 191] width 139 height 26
click at [362, 190] on textarea "-Credit Score -" at bounding box center [423, 191] width 139 height 26
type textarea "-Credit Score -active lines"
click at [366, 227] on input "*Proposed Term" at bounding box center [423, 227] width 139 height 13
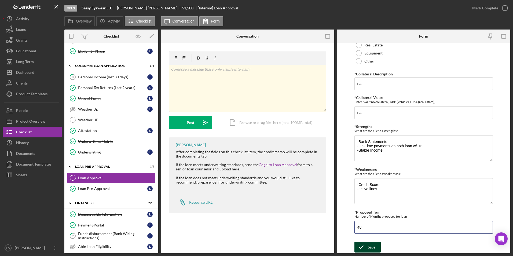
type input "48"
click at [355, 243] on icon "submit" at bounding box center [360, 246] width 13 height 13
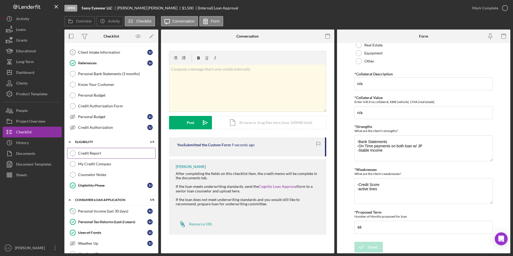
scroll to position [0, 0]
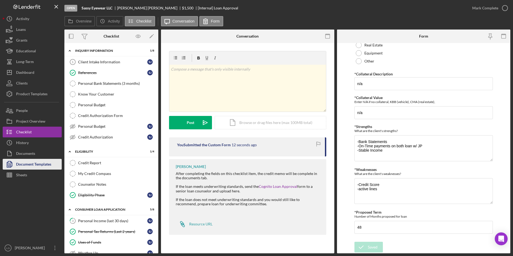
click at [38, 164] on div "Document Templates" at bounding box center [33, 165] width 35 height 12
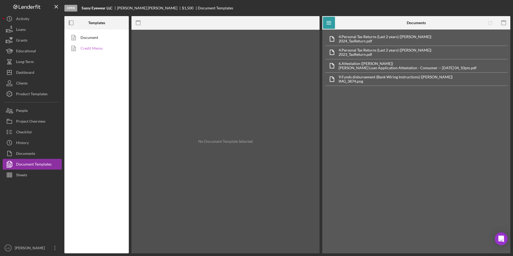
click at [91, 47] on link "Credit Memo" at bounding box center [95, 48] width 56 height 11
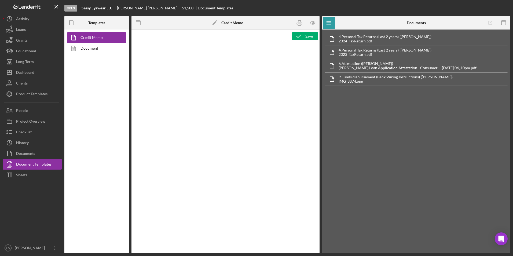
type textarea "<h1>Consumer Loan Risk Assessment</h1> <p>Loan Officer: &nbsp;<span id="Lender_…"
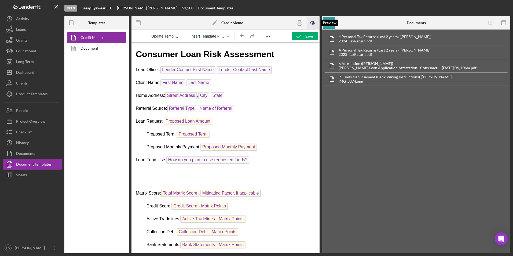
click at [314, 23] on icon "button" at bounding box center [313, 23] width 12 height 12
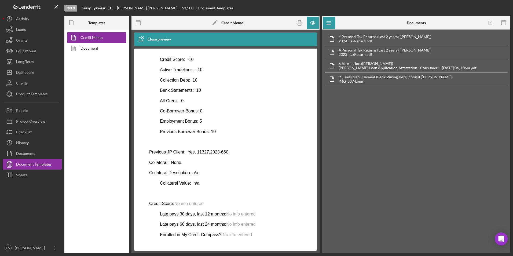
scroll to position [214, 0]
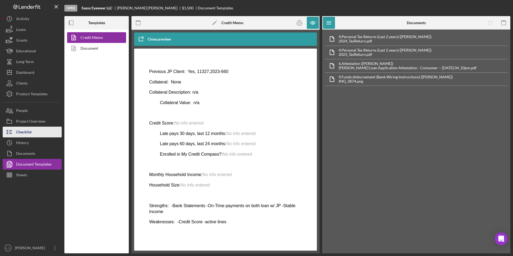
click at [20, 131] on div "Checklist" at bounding box center [24, 133] width 16 height 12
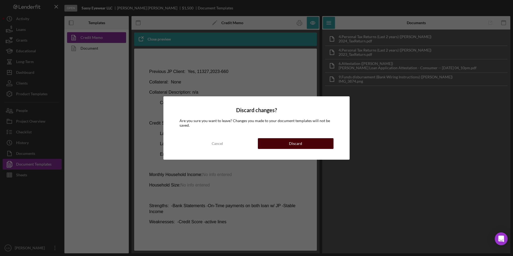
click at [283, 146] on button "Discard" at bounding box center [296, 143] width 76 height 11
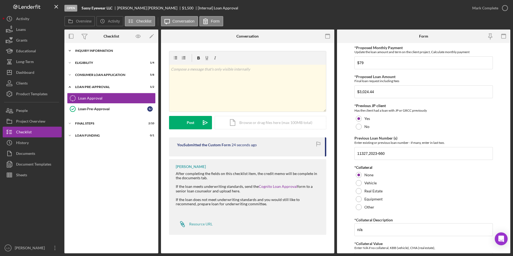
click at [71, 49] on icon "Icon/Expander" at bounding box center [69, 50] width 11 height 11
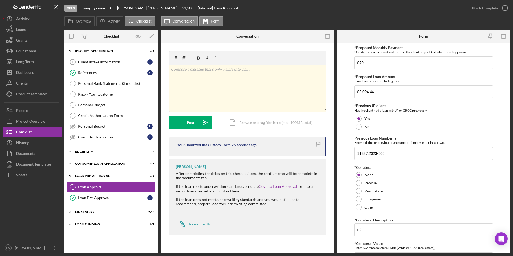
drag, startPoint x: 85, startPoint y: 225, endPoint x: 83, endPoint y: 205, distance: 19.4
click at [85, 221] on div "Icon/Expander Loan Funding 0 / 1" at bounding box center [111, 224] width 94 height 11
click at [83, 205] on div "Loan Approval Loan Approval Loan Pre-Approval Loan Pre-Approval [PERSON_NAME]" at bounding box center [111, 193] width 94 height 24
click at [81, 161] on div "Icon/Expander Consumer Loan Application 5 / 8" at bounding box center [111, 163] width 94 height 11
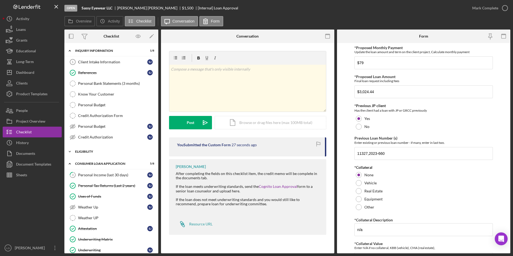
drag, startPoint x: 80, startPoint y: 152, endPoint x: 83, endPoint y: 132, distance: 20.0
click at [80, 151] on div "Eligibility" at bounding box center [108, 151] width 66 height 3
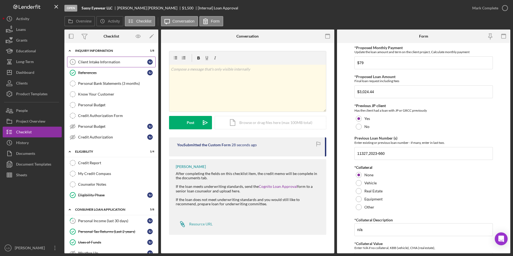
click at [119, 58] on link "Client Intake Information 1 Client Intake Information [PERSON_NAME]" at bounding box center [111, 62] width 88 height 11
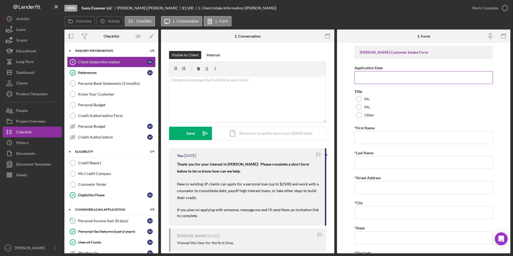
click at [374, 78] on input "Application Date" at bounding box center [423, 77] width 139 height 13
type input "[DATE]"
click at [360, 106] on div at bounding box center [358, 107] width 6 height 6
click at [370, 141] on input "*First Name" at bounding box center [423, 137] width 139 height 13
type input "[PERSON_NAME]"
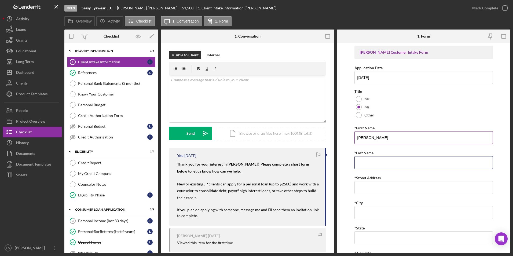
type input "[PERSON_NAME]"
drag, startPoint x: 371, startPoint y: 190, endPoint x: 375, endPoint y: 188, distance: 4.2
click at [371, 190] on input "*Street Address" at bounding box center [423, 187] width 139 height 13
click at [380, 186] on input "*Street Address" at bounding box center [423, 187] width 139 height 13
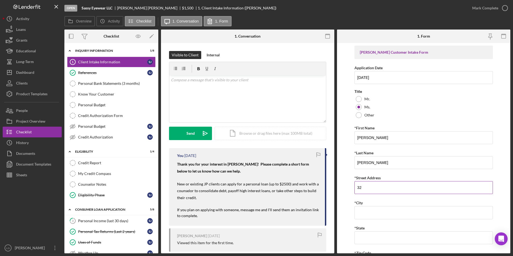
type input "3"
type input "[STREET_ADDRESS][US_STATE]"
type input "[GEOGRAPHIC_DATA][PERSON_NAME]"
type input "MO"
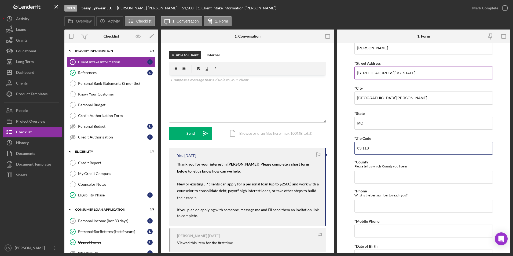
type input "63,118"
type input "[GEOGRAPHIC_DATA]"
type input "[PHONE_NUMBER]"
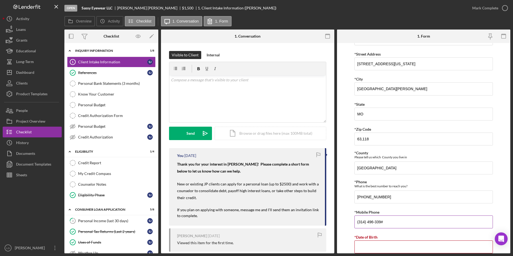
drag, startPoint x: 393, startPoint y: 222, endPoint x: 367, endPoint y: 222, distance: 26.3
click at [367, 222] on input "(314) 496-339#" at bounding box center [423, 221] width 139 height 13
type input "[PHONE_NUMBER]"
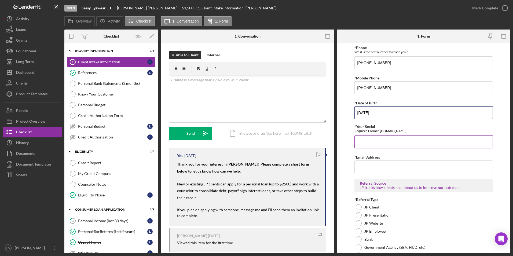
type input "[DATE]"
click at [373, 139] on input "*Your Social" at bounding box center [423, 141] width 139 height 13
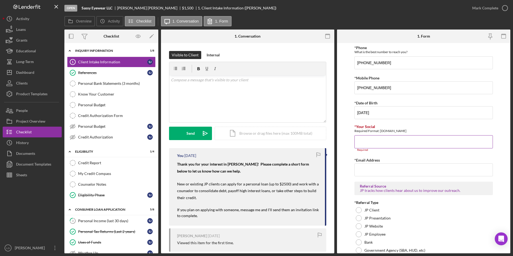
click at [391, 141] on input "*Your Social" at bounding box center [423, 141] width 139 height 13
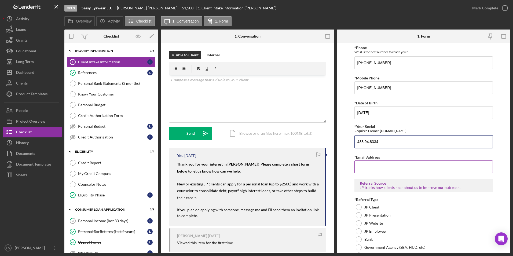
type input "488.94.8334"
drag, startPoint x: 382, startPoint y: 168, endPoint x: 392, endPoint y: 161, distance: 12.3
click at [383, 168] on input "*Email Address" at bounding box center [423, 166] width 139 height 13
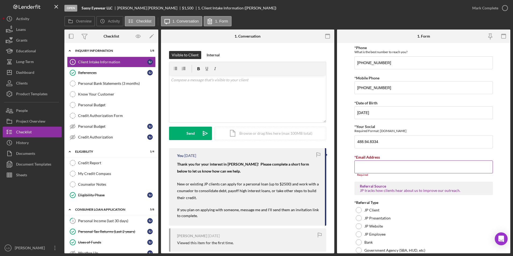
click at [367, 164] on input "*Email Address" at bounding box center [423, 166] width 139 height 13
paste input "[EMAIL_ADDRESS][DOMAIN_NAME]"
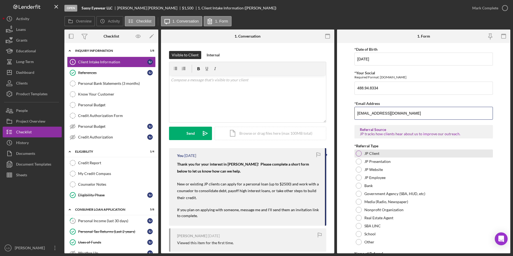
scroll to position [338, 0]
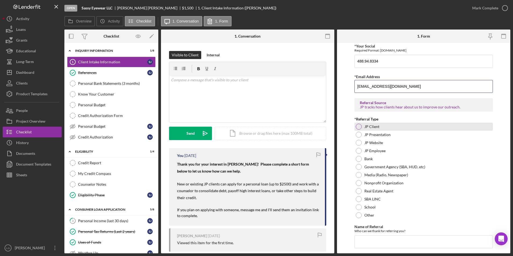
type input "[EMAIL_ADDRESS][DOMAIN_NAME]"
click at [358, 126] on div at bounding box center [358, 127] width 6 height 6
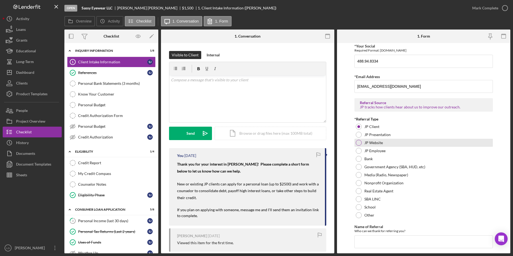
scroll to position [353, 0]
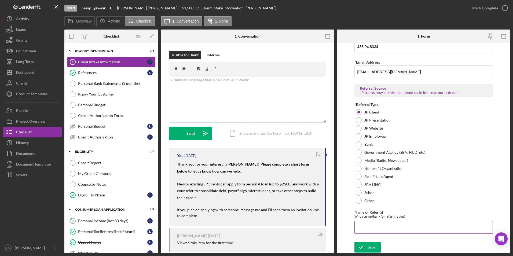
click at [381, 229] on input "Name of Referral" at bounding box center [423, 227] width 139 height 13
type input "Current client"
click at [379, 246] on button "Save" at bounding box center [367, 247] width 26 height 11
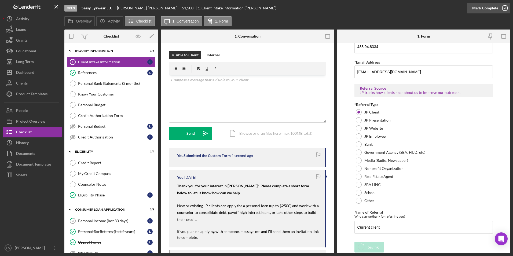
click at [481, 6] on div "Open Sassy Eyewear LLC [PERSON_NAME] $1,500 $1,500 1. Client Intake Information…" at bounding box center [256, 128] width 513 height 256
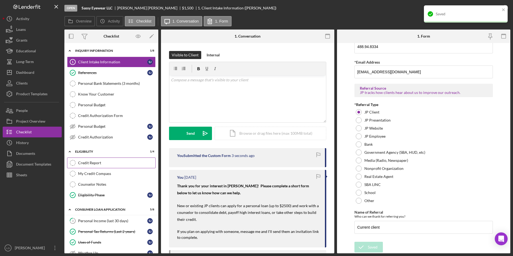
scroll to position [27, 0]
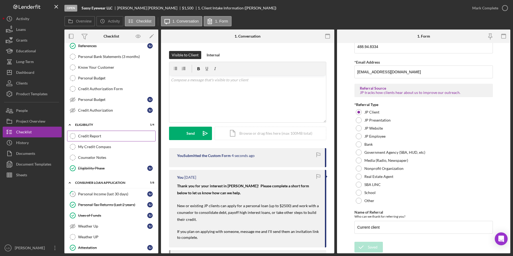
drag, startPoint x: 110, startPoint y: 138, endPoint x: 119, endPoint y: 135, distance: 9.6
click at [110, 138] on link "Credit Report Credit Report" at bounding box center [111, 136] width 88 height 11
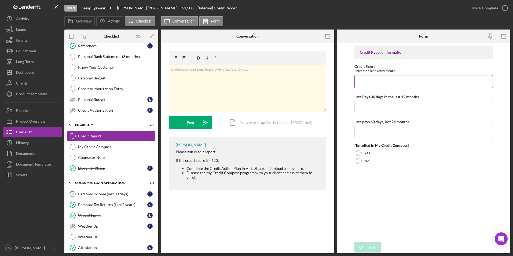
click at [385, 81] on input "Credit Score" at bounding box center [423, 81] width 139 height 13
type input "548"
click at [400, 106] on input "Late Pays 30 days in the last 12 months" at bounding box center [423, 106] width 139 height 13
drag, startPoint x: 379, startPoint y: 109, endPoint x: 349, endPoint y: 107, distance: 30.3
click at [349, 107] on form "Credit Report Information Credit Score Enter the client's credit score 548 Late…" at bounding box center [423, 148] width 173 height 210
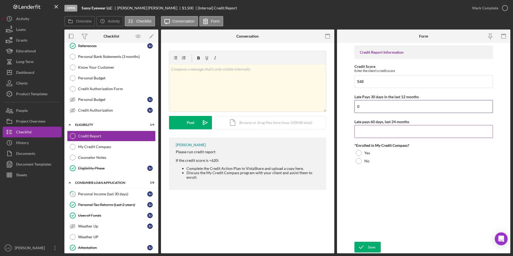
type input "0"
click at [364, 131] on input "Late pays 60 days, last 24 months" at bounding box center [423, 131] width 139 height 13
type input "12"
click at [358, 150] on div at bounding box center [358, 153] width 6 height 6
click at [375, 247] on div "Save" at bounding box center [372, 247] width 8 height 11
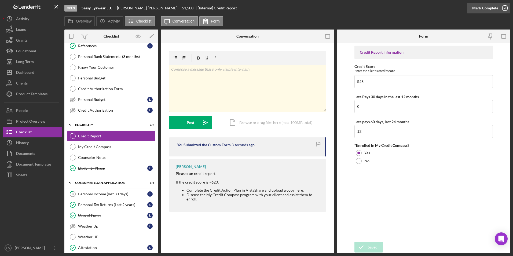
click at [479, 8] on div "Mark Complete" at bounding box center [485, 8] width 26 height 11
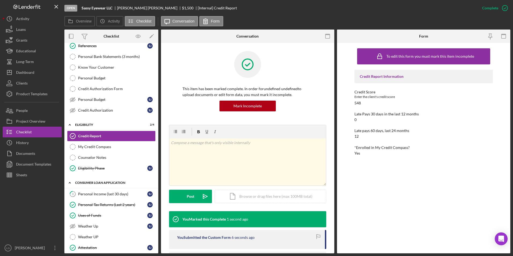
scroll to position [80, 0]
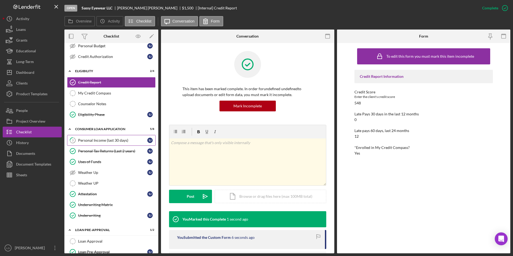
drag, startPoint x: 109, startPoint y: 142, endPoint x: 116, endPoint y: 145, distance: 7.7
click at [109, 142] on div "Personal Income (last 30 days)" at bounding box center [112, 140] width 69 height 4
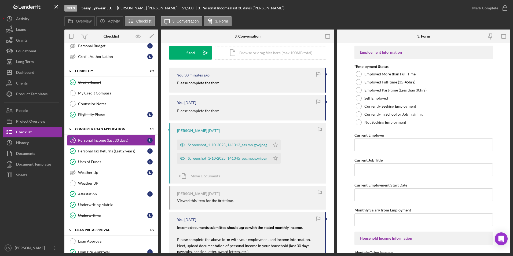
scroll to position [54, 0]
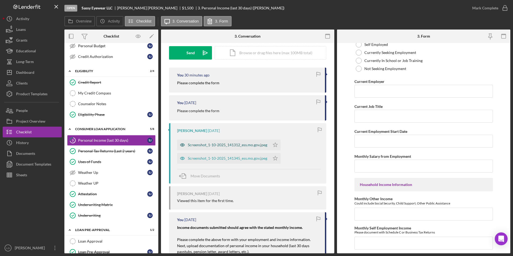
click at [231, 144] on div "Screenshot_1-10-2025_141312_ess.mo.gov.jpeg" at bounding box center [227, 145] width 79 height 4
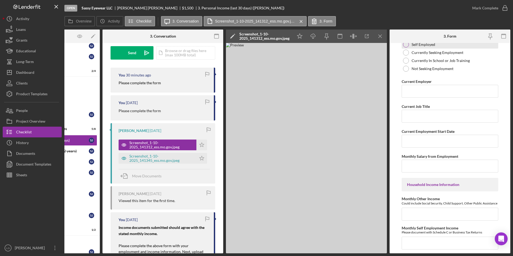
scroll to position [0, 0]
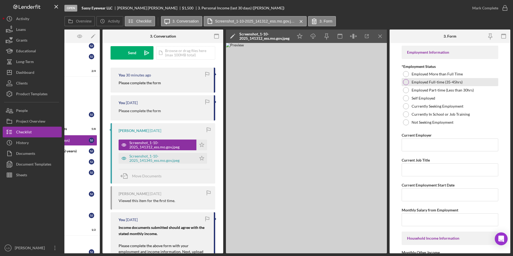
click at [405, 81] on div at bounding box center [406, 82] width 6 height 6
click at [417, 145] on input "Current Employer" at bounding box center [449, 144] width 97 height 13
type input "State of [US_STATE]"
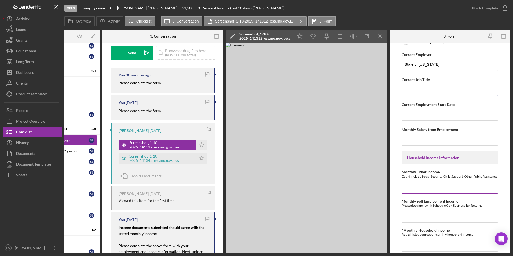
scroll to position [161, 0]
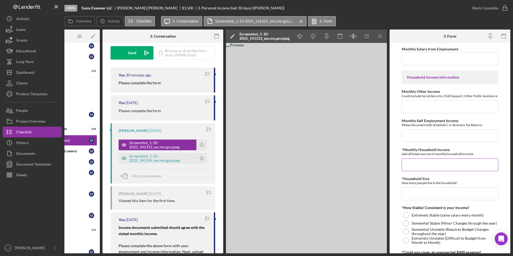
click at [435, 171] on input "*Monthly Household Income" at bounding box center [449, 164] width 97 height 13
click at [149, 163] on div "Screenshot_1-10-2025_141345_ess.mo.gov.jpeg" at bounding box center [157, 158] width 78 height 11
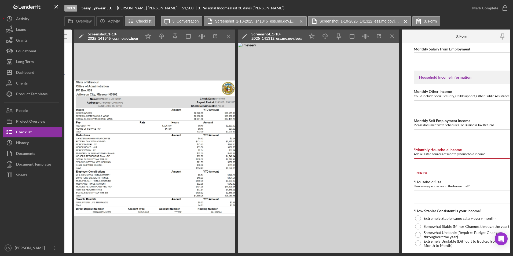
scroll to position [0, 222]
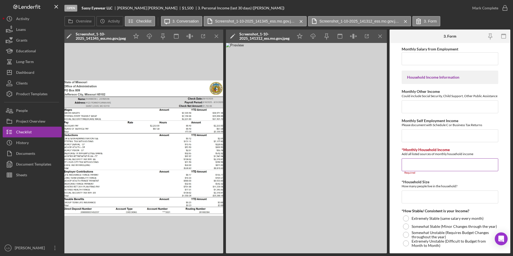
click at [432, 164] on input "*Monthly Household Income" at bounding box center [449, 164] width 97 height 13
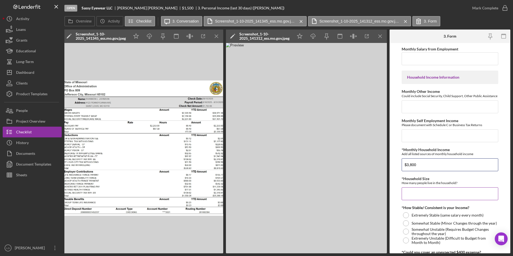
type input "$3,800"
click at [409, 200] on input "*Household Size" at bounding box center [449, 193] width 97 height 13
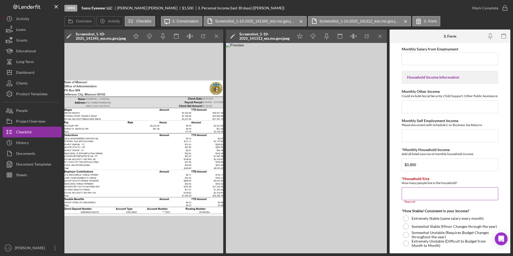
click at [406, 200] on input "*Household Size" at bounding box center [449, 193] width 97 height 13
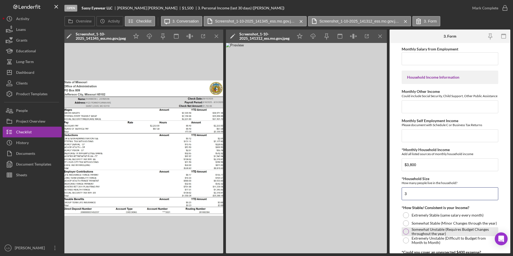
scroll to position [241, 0]
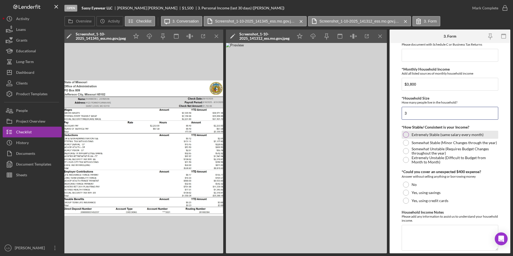
type input "3"
click at [403, 137] on div at bounding box center [406, 135] width 6 height 6
click at [406, 187] on div at bounding box center [406, 184] width 6 height 6
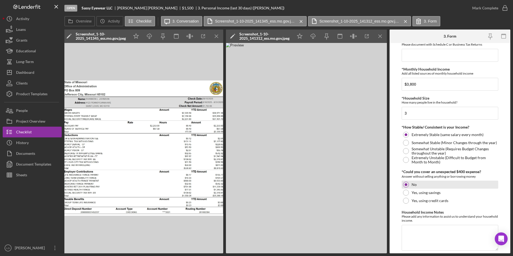
scroll to position [265, 0]
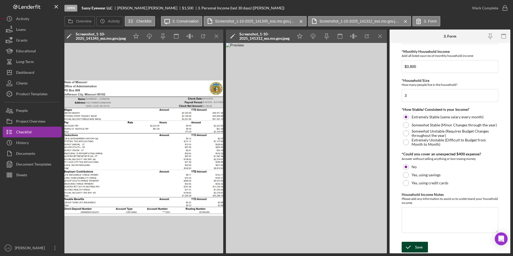
click at [423, 245] on button "Save" at bounding box center [414, 247] width 26 height 11
click at [479, 8] on div "Mark Complete" at bounding box center [485, 8] width 26 height 11
click at [475, 9] on div "Mark Complete" at bounding box center [485, 8] width 26 height 11
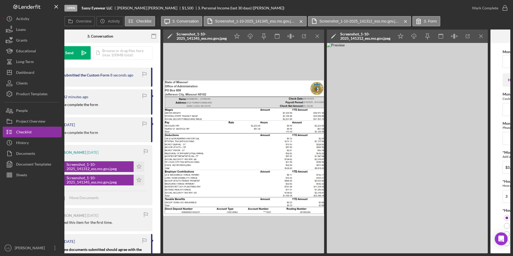
scroll to position [0, 0]
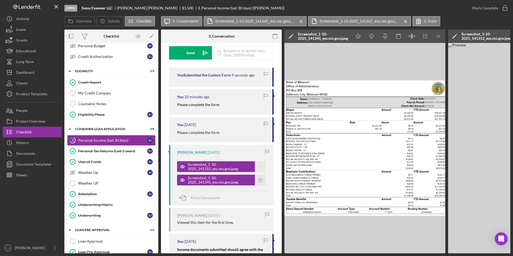
click at [256, 165] on icon "Icon/Star" at bounding box center [260, 166] width 11 height 11
click at [256, 177] on icon "Icon/Star" at bounding box center [260, 180] width 11 height 11
click at [492, 4] on div "Mark Complete" at bounding box center [485, 8] width 26 height 11
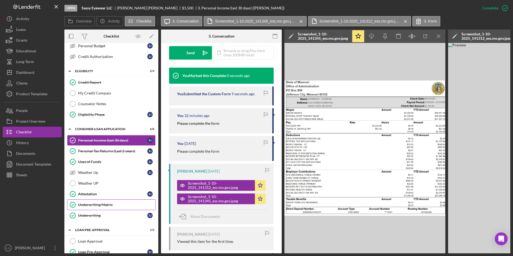
scroll to position [129, 0]
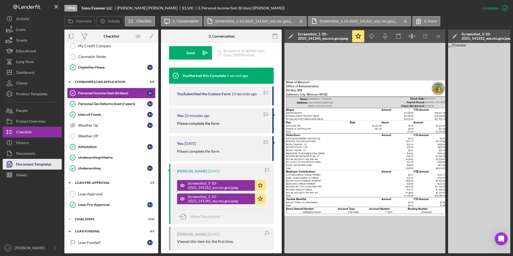
click at [21, 163] on div "Document Templates" at bounding box center [33, 165] width 35 height 12
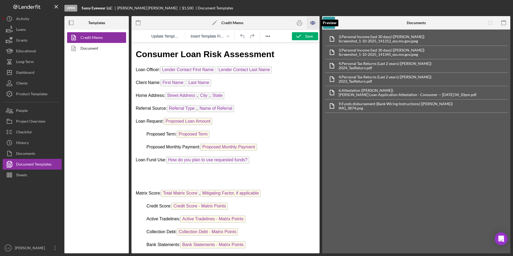
click at [314, 19] on icon "button" at bounding box center [313, 23] width 12 height 12
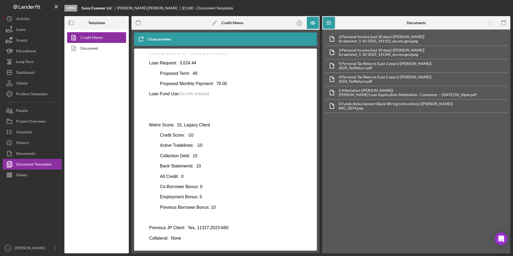
scroll to position [5, 0]
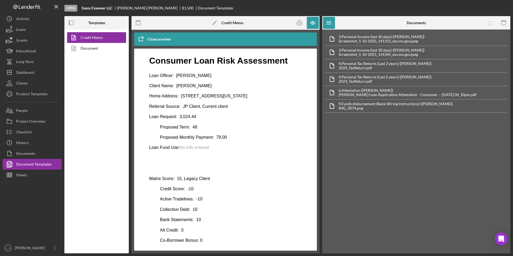
click at [207, 149] on span "No info entered" at bounding box center [194, 147] width 29 height 5
click at [36, 134] on button "Checklist" at bounding box center [32, 132] width 59 height 11
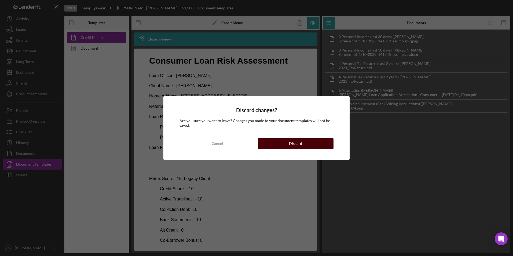
click at [280, 144] on button "Discard" at bounding box center [296, 143] width 76 height 11
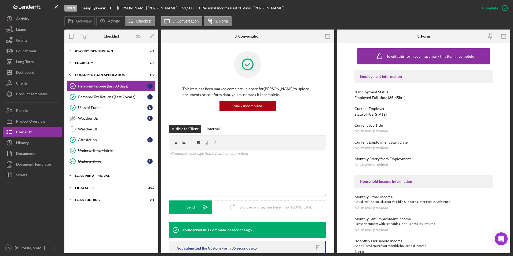
click at [79, 175] on div "Loan Pre-Approval" at bounding box center [113, 175] width 76 height 3
click at [86, 211] on div "FINAL STEPS" at bounding box center [113, 211] width 76 height 3
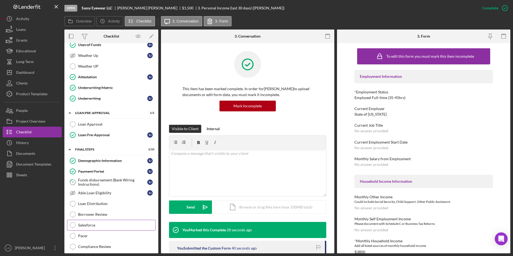
scroll to position [90, 0]
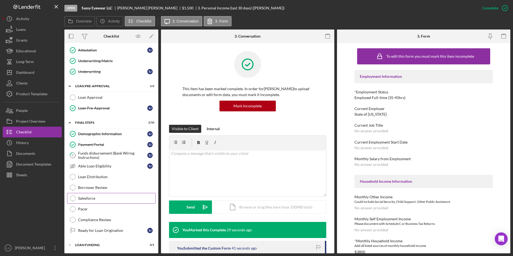
click at [100, 197] on div "Salesforce" at bounding box center [116, 198] width 77 height 4
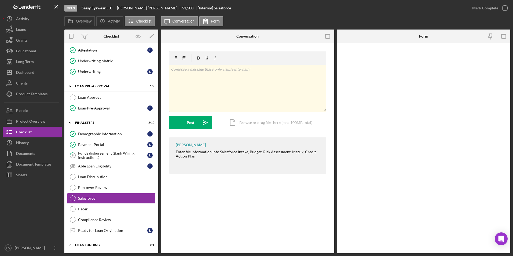
scroll to position [90, 0]
click at [385, 59] on input "*Salesforce ID" at bounding box center [423, 58] width 139 height 13
paste input "a0wPC000002R0E5YAK"
type input "a0wPC000002R0E5YAK"
click at [366, 247] on icon "submit" at bounding box center [360, 246] width 13 height 13
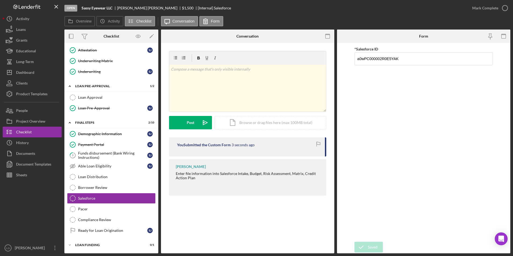
click at [489, 6] on div "Saved" at bounding box center [465, 5] width 86 height 2
click at [481, 6] on div "Mark Complete" at bounding box center [485, 8] width 26 height 11
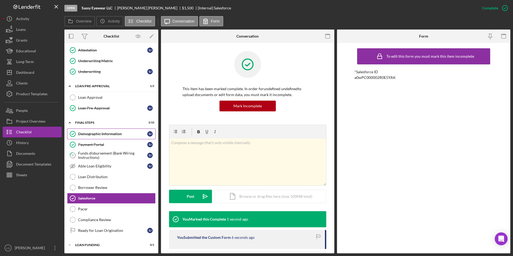
scroll to position [9, 0]
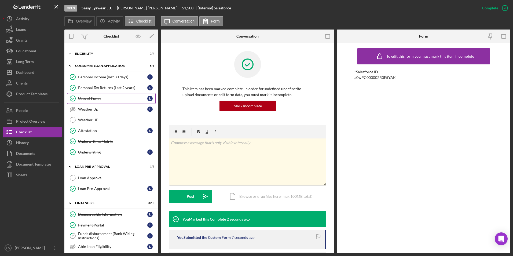
drag, startPoint x: 93, startPoint y: 97, endPoint x: 125, endPoint y: 96, distance: 31.9
click at [93, 97] on div "Uses of Funds" at bounding box center [112, 98] width 69 height 4
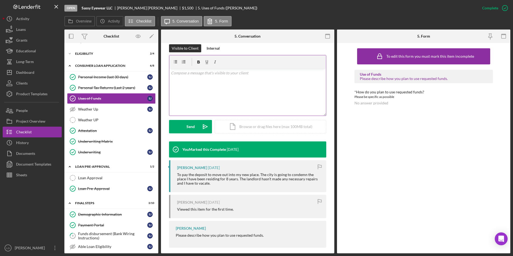
scroll to position [86, 0]
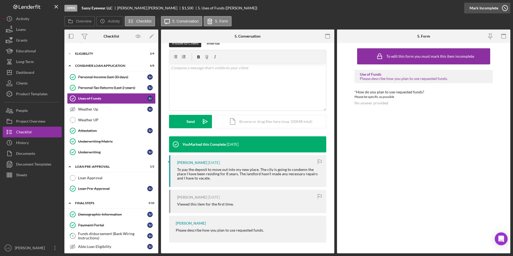
click at [488, 8] on div "Mark Incomplete" at bounding box center [483, 8] width 29 height 11
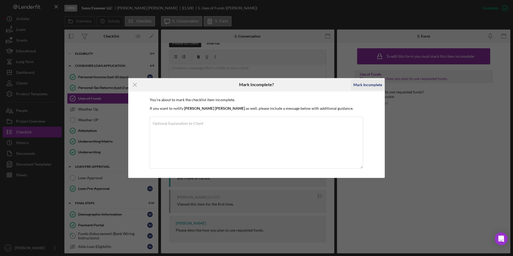
click at [361, 84] on div "Mark Incomplete" at bounding box center [367, 84] width 29 height 11
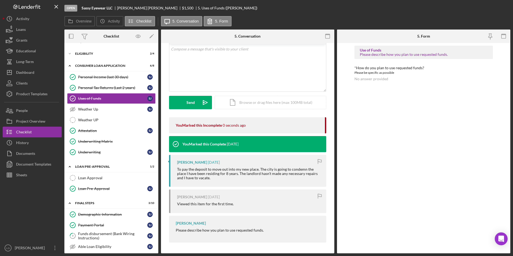
scroll to position [12, 0]
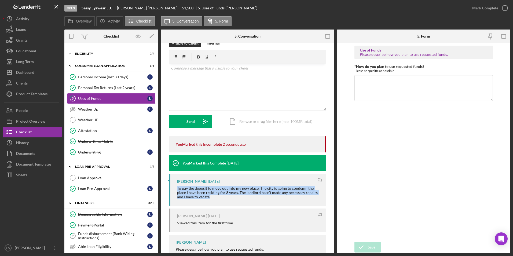
drag, startPoint x: 175, startPoint y: 189, endPoint x: 217, endPoint y: 198, distance: 43.1
click at [217, 198] on div "[PERSON_NAME] [DATE] To pay the deposit to move out into my new place. The city…" at bounding box center [247, 190] width 157 height 32
drag, startPoint x: 217, startPoint y: 198, endPoint x: 214, endPoint y: 190, distance: 8.8
copy div "To pay the deposit to move out into my new place. The city is going to condemn …"
click at [366, 84] on textarea "*How do you plan to use requested funds?" at bounding box center [423, 88] width 139 height 26
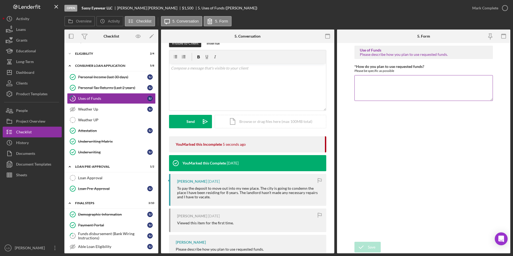
paste textarea "To pay the deposit to move out into my new place. The city is going to condemn …"
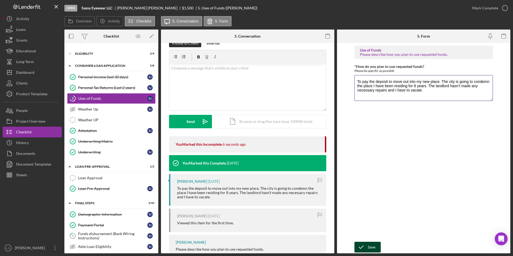
type textarea "To pay the deposit to move out into my new place. The city is going to condemn …"
click at [373, 248] on div "Save" at bounding box center [372, 247] width 8 height 11
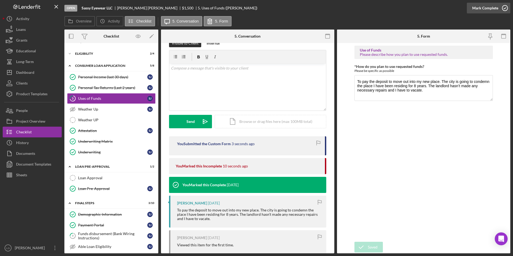
click at [487, 8] on div "Mark Complete" at bounding box center [485, 8] width 26 height 11
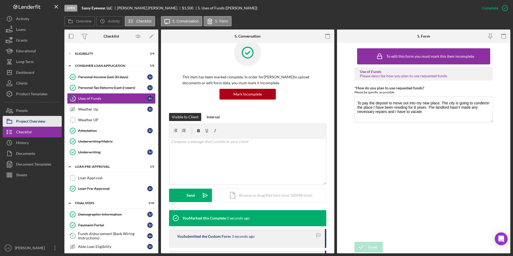
scroll to position [86, 0]
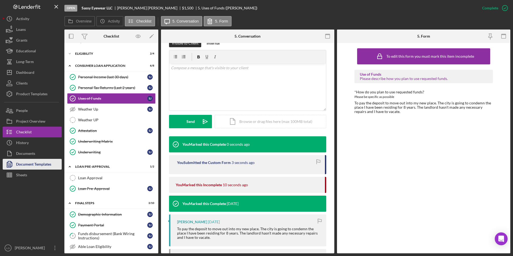
click at [24, 168] on div "Document Templates" at bounding box center [33, 165] width 35 height 12
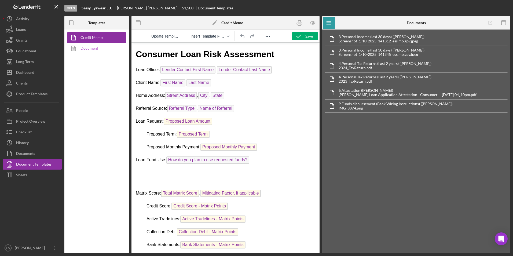
click at [90, 50] on link "Document" at bounding box center [95, 48] width 56 height 11
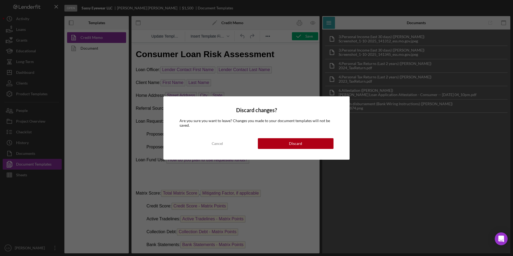
click at [312, 25] on div "Discard changes? Are you sure you want to leave? Changes you made to your docum…" at bounding box center [256, 128] width 513 height 256
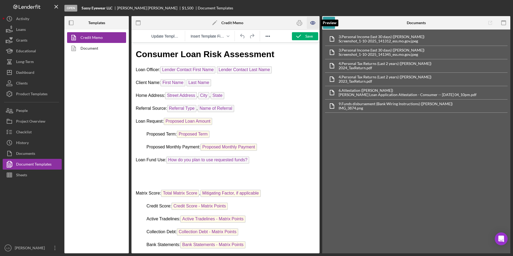
drag, startPoint x: 310, startPoint y: 18, endPoint x: 310, endPoint y: 21, distance: 3.0
click at [310, 18] on icon "button" at bounding box center [313, 23] width 12 height 12
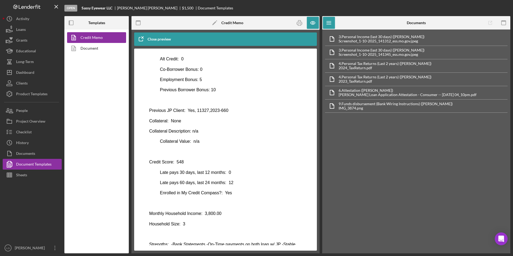
scroll to position [231, 0]
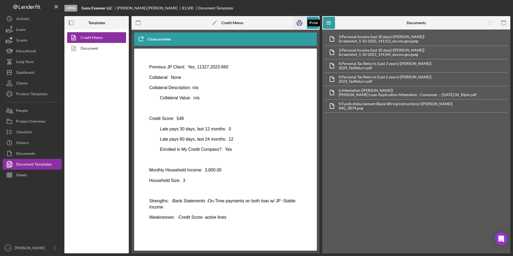
click at [298, 24] on rect "button" at bounding box center [299, 25] width 3 height 2
click at [29, 71] on div "Dashboard" at bounding box center [25, 73] width 18 height 12
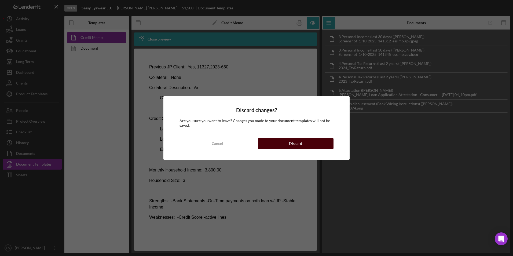
click at [273, 144] on button "Discard" at bounding box center [296, 143] width 76 height 11
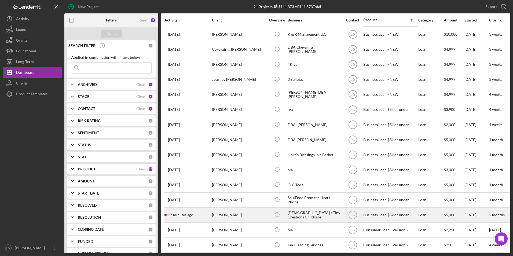
click at [233, 208] on div "[PERSON_NAME]" at bounding box center [239, 215] width 54 height 14
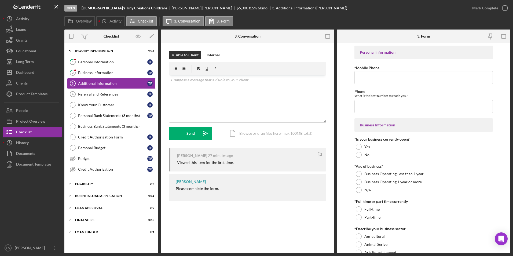
drag, startPoint x: 88, startPoint y: 224, endPoint x: 85, endPoint y: 241, distance: 17.7
click at [85, 240] on div "Icon/Expander INQUIRY INFORMATION 0 / 11 1 Personal Information T F 2 Business …" at bounding box center [111, 148] width 94 height 205
click at [80, 228] on div "Icon/Expander LOAN FUNDED 0 / 1" at bounding box center [111, 232] width 94 height 11
click at [80, 217] on div "Icon/Expander Final Steps 0 / 13" at bounding box center [111, 219] width 94 height 11
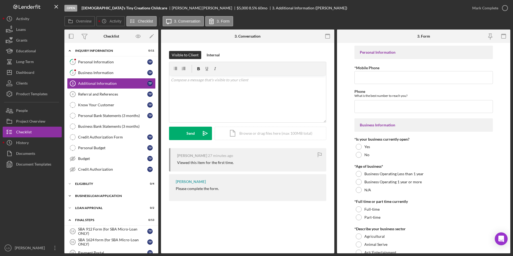
drag, startPoint x: 80, startPoint y: 206, endPoint x: 80, endPoint y: 196, distance: 10.5
click at [80, 205] on div "Icon/Expander Loan Approval 0 / 2" at bounding box center [111, 207] width 94 height 11
drag, startPoint x: 80, startPoint y: 195, endPoint x: 80, endPoint y: 186, distance: 8.6
click at [80, 193] on div "Icon/Expander BUSINESS LOAN APPLICATION 0 / 11" at bounding box center [111, 195] width 94 height 11
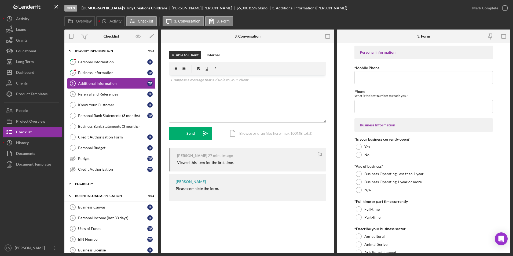
click at [80, 181] on div "Icon/Expander Eligibility 0 / 4" at bounding box center [111, 183] width 94 height 11
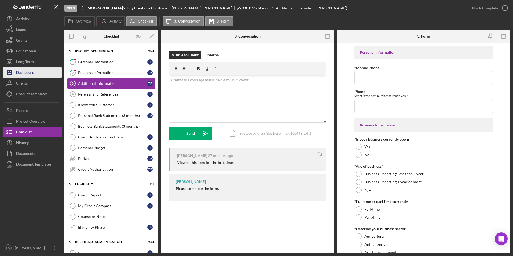
click at [32, 70] on div "Dashboard" at bounding box center [25, 73] width 18 height 12
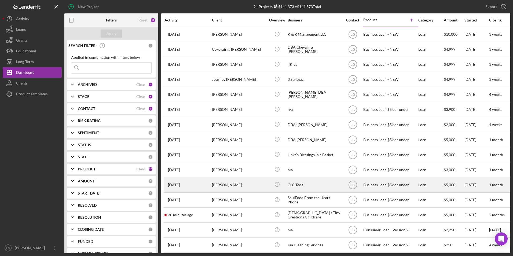
click at [222, 177] on div "[PERSON_NAME]" at bounding box center [239, 184] width 54 height 14
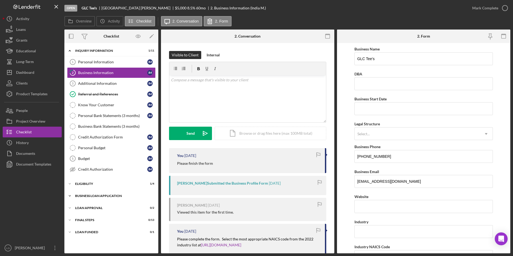
click at [101, 191] on div "Icon/Expander BUSINESS LOAN APPLICATION 1 / 11" at bounding box center [111, 195] width 94 height 11
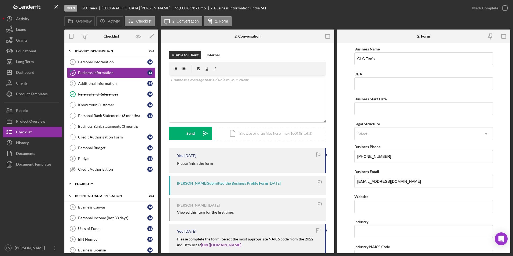
click at [90, 183] on div "Eligibility" at bounding box center [113, 183] width 76 height 3
